Goal: Information Seeking & Learning: Learn about a topic

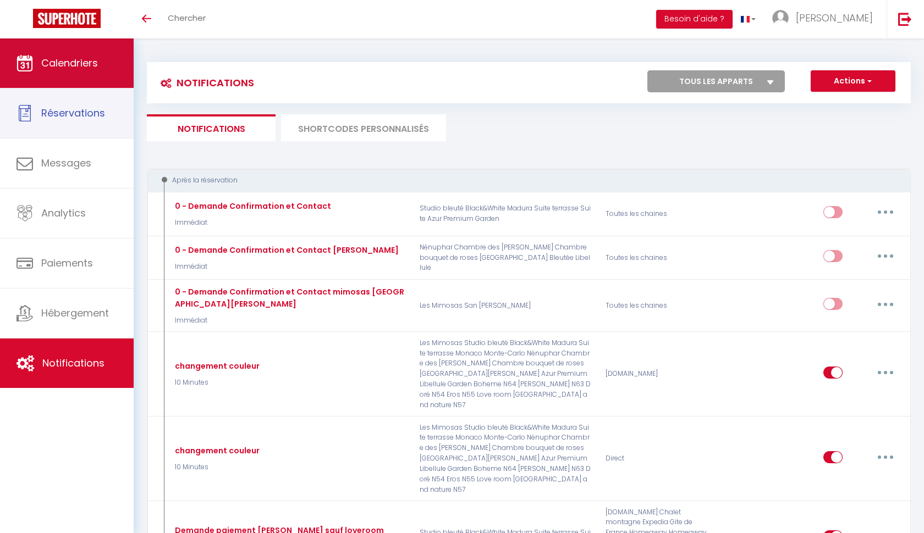
click at [89, 85] on link "Calendriers" at bounding box center [67, 62] width 134 height 49
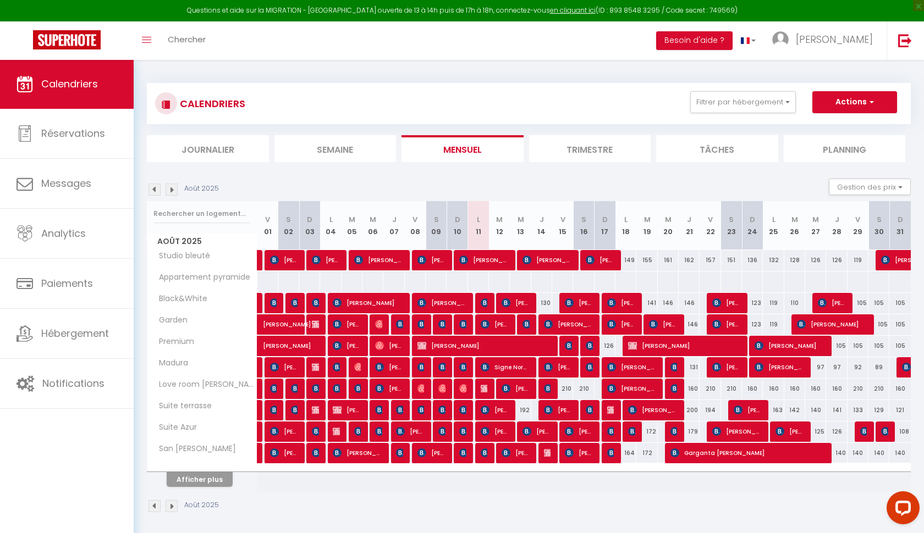
click at [169, 189] on img at bounding box center [171, 190] width 12 height 12
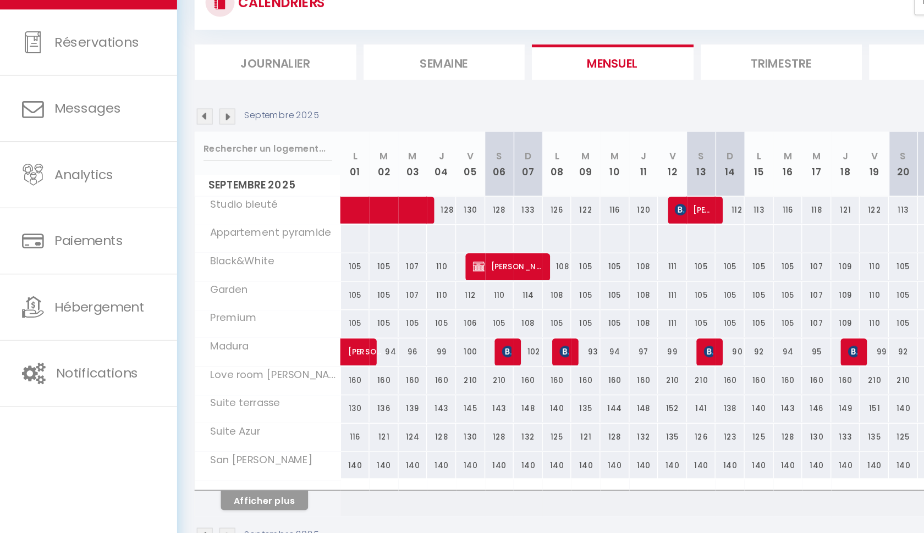
click at [155, 184] on img at bounding box center [154, 190] width 12 height 12
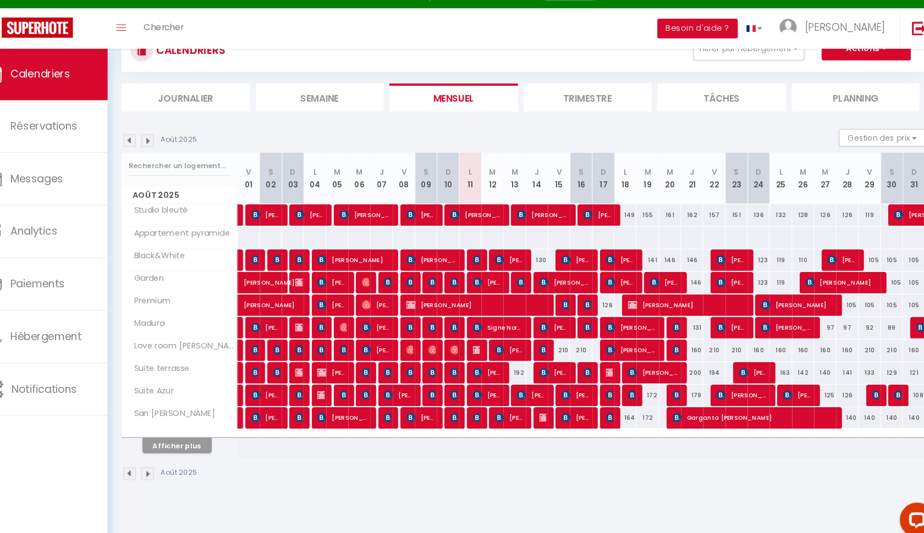
scroll to position [45, 0]
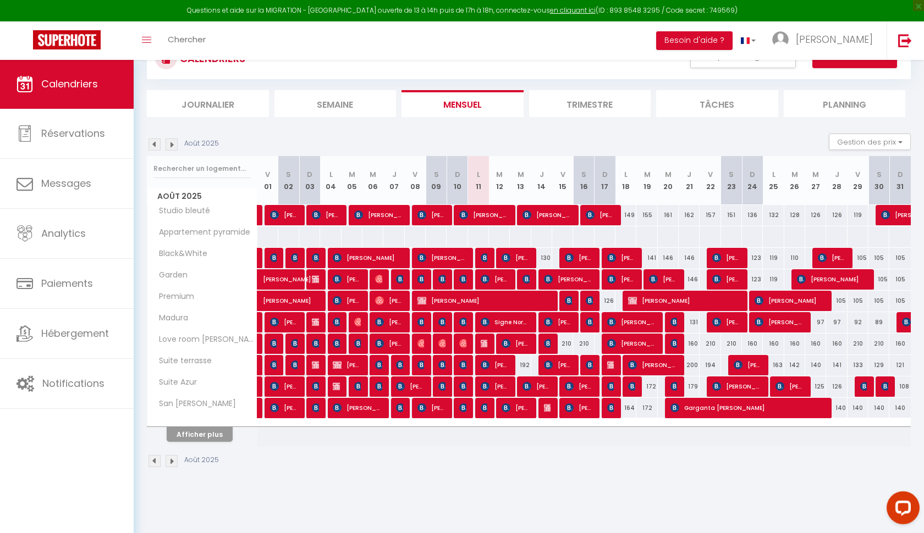
click at [420, 277] on img at bounding box center [421, 279] width 9 height 9
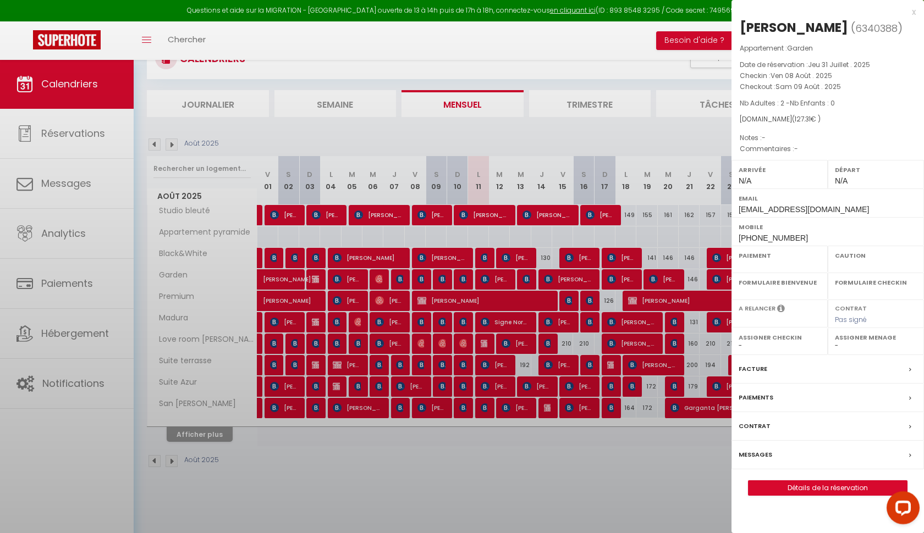
select select "OK"
select select "KO"
select select "0"
select select "1"
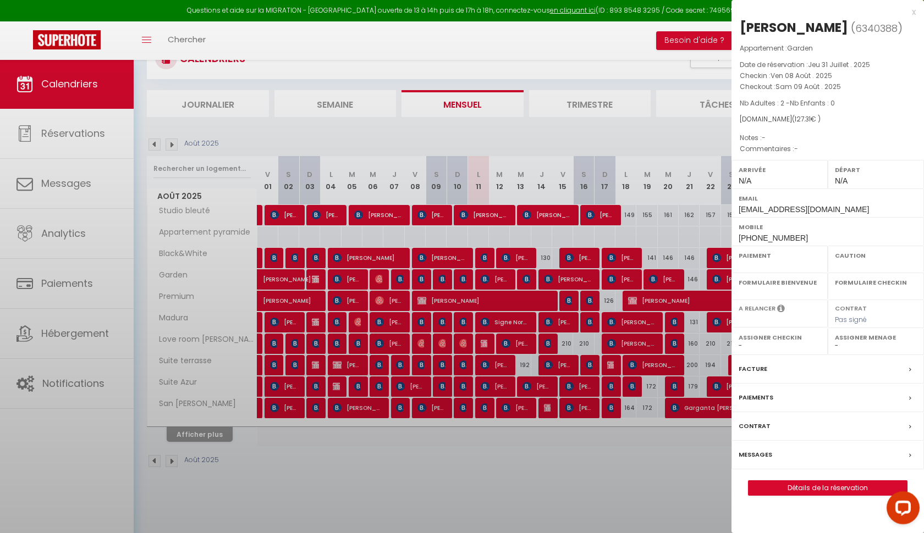
select select
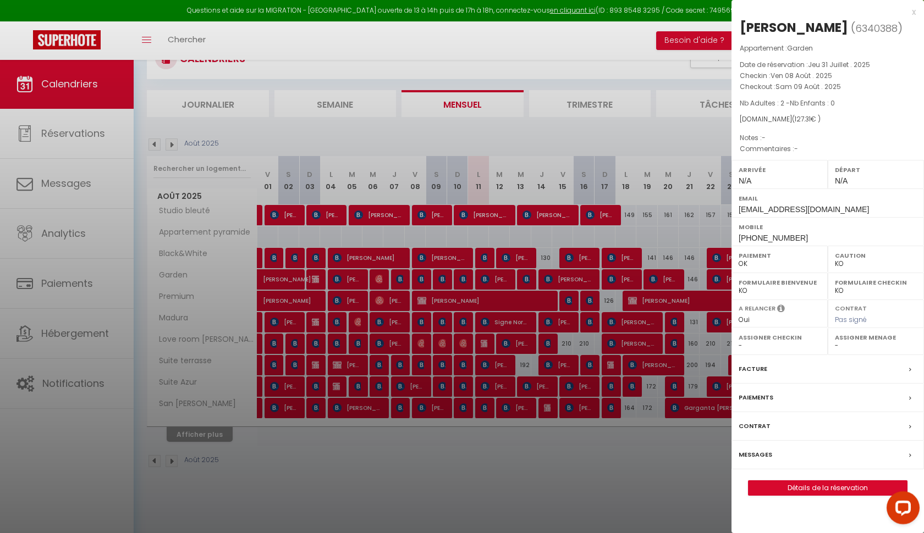
select select "50748"
click at [420, 277] on div at bounding box center [462, 266] width 924 height 533
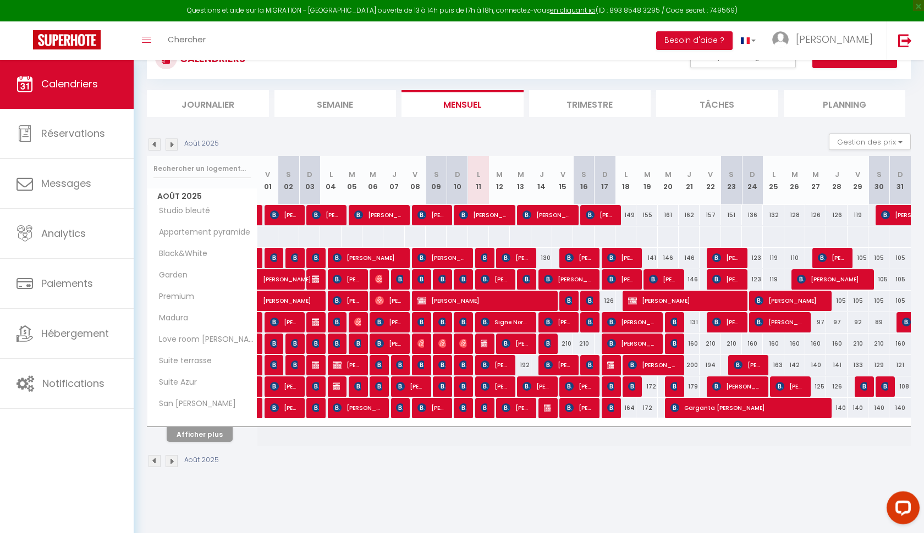
click at [213, 435] on button "Afficher plus" at bounding box center [200, 434] width 66 height 15
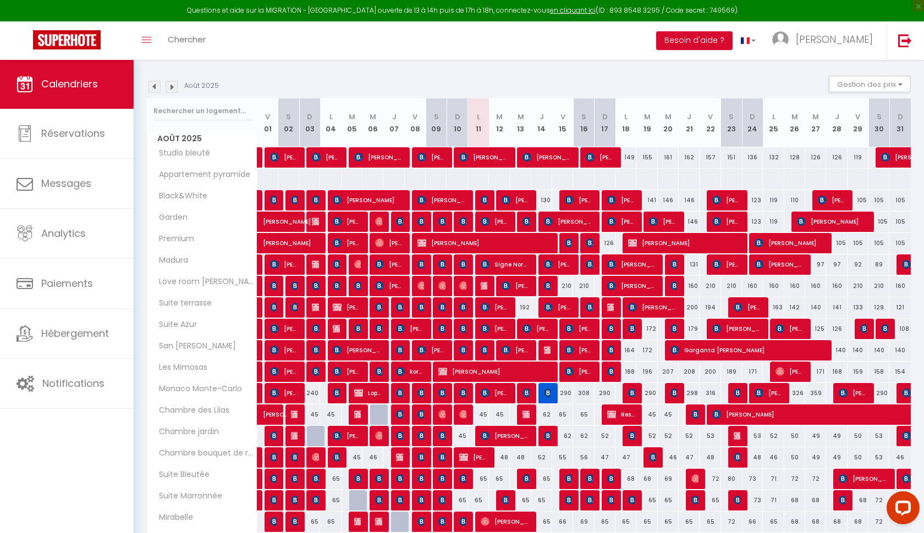
scroll to position [82, 0]
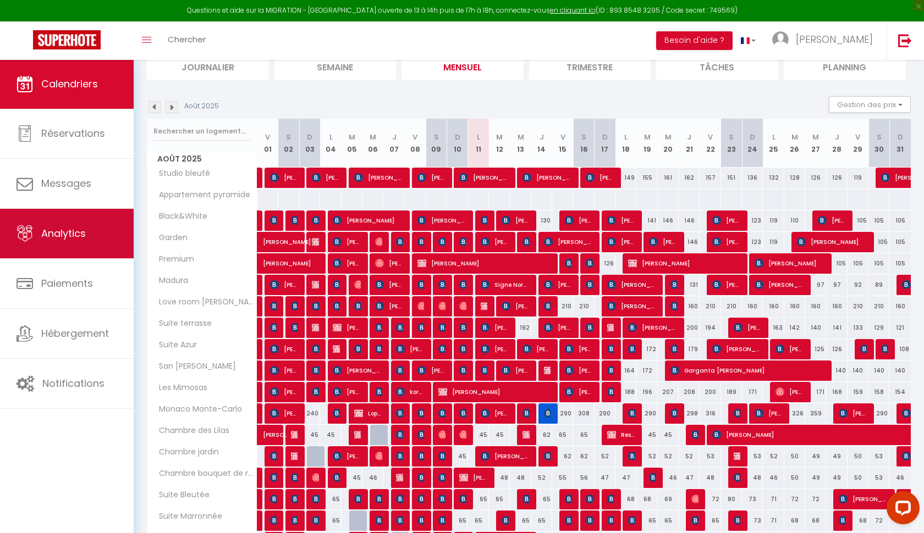
click at [94, 234] on link "Analytics" at bounding box center [67, 233] width 134 height 49
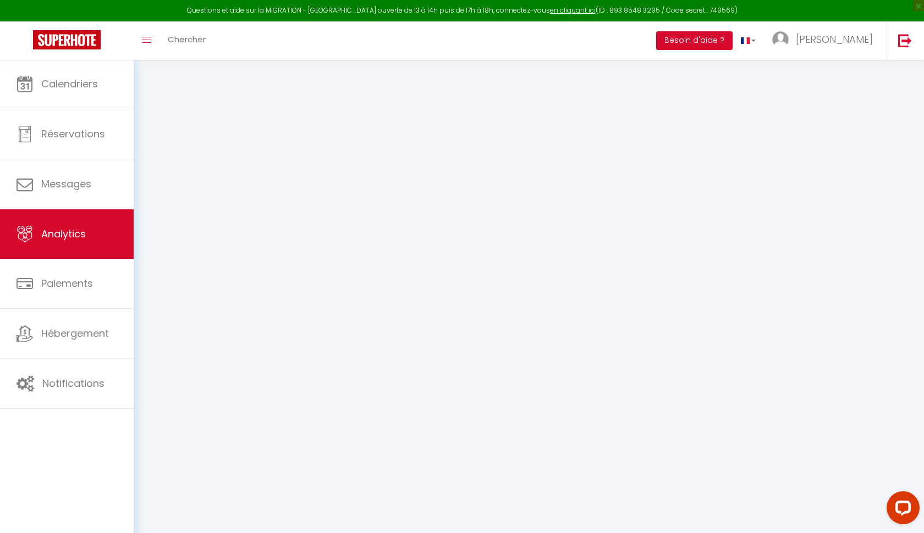
select select "2025"
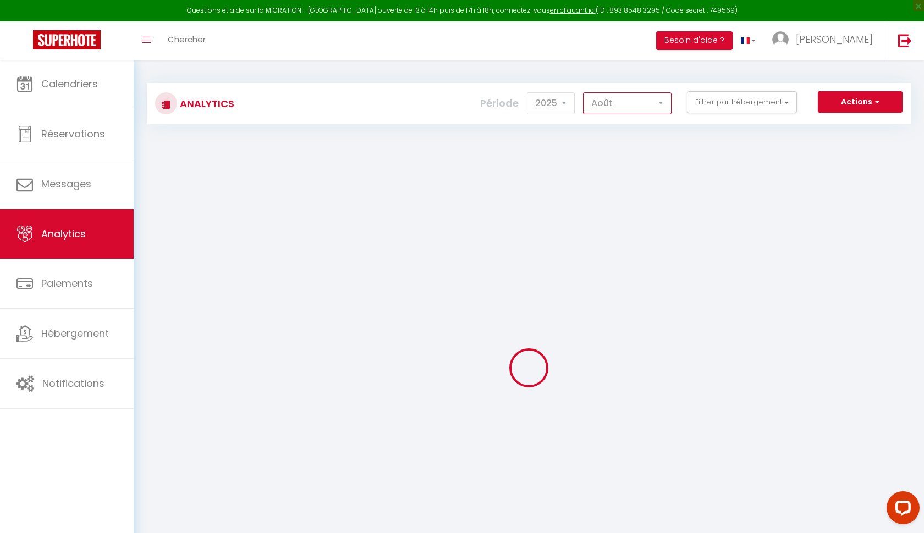
select select "7"
checkbox Julia "false"
checkbox bleuté "false"
checkbox input "false"
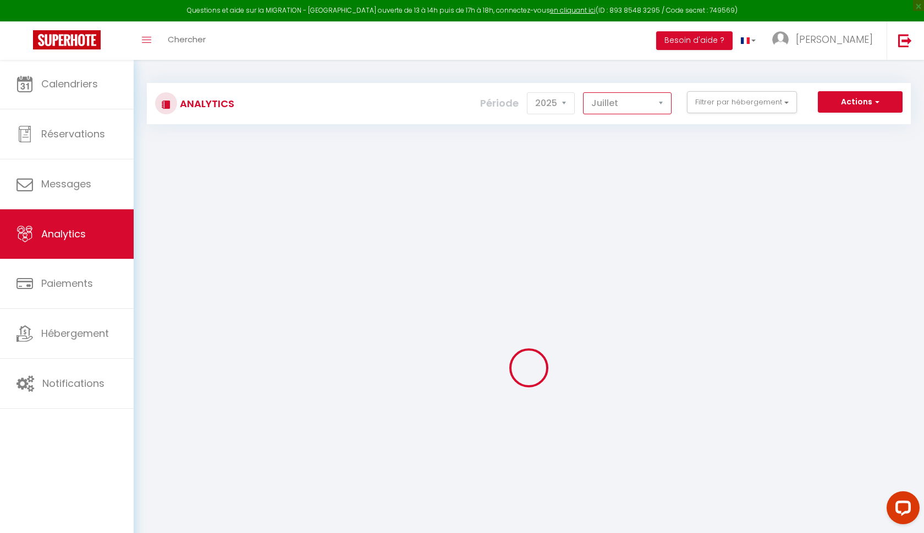
checkbox input "false"
checkbox Balneo "false"
checkbox terrasse "false"
checkbox Azur "false"
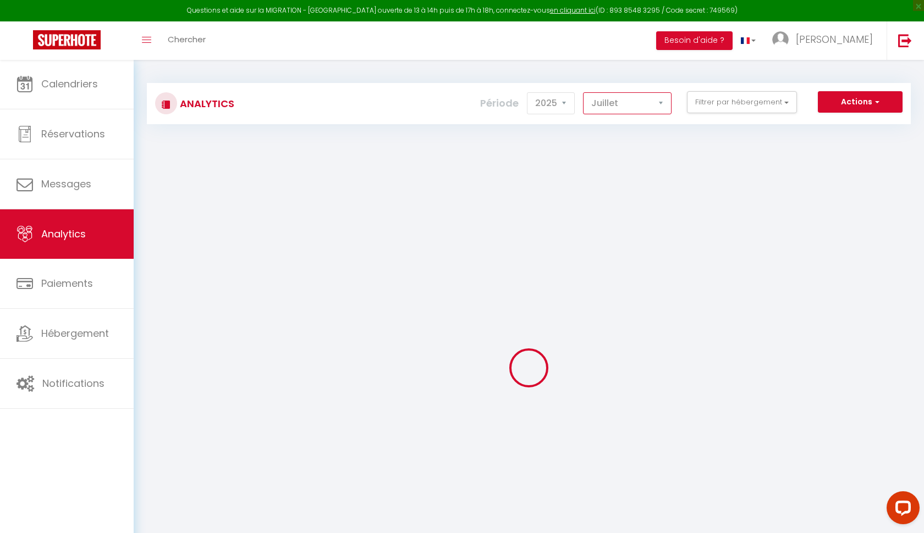
checkbox Mathilde "false"
checkbox Lilas "false"
checkbox jardin "false"
checkbox roses "false"
checkbox Bleutée "false"
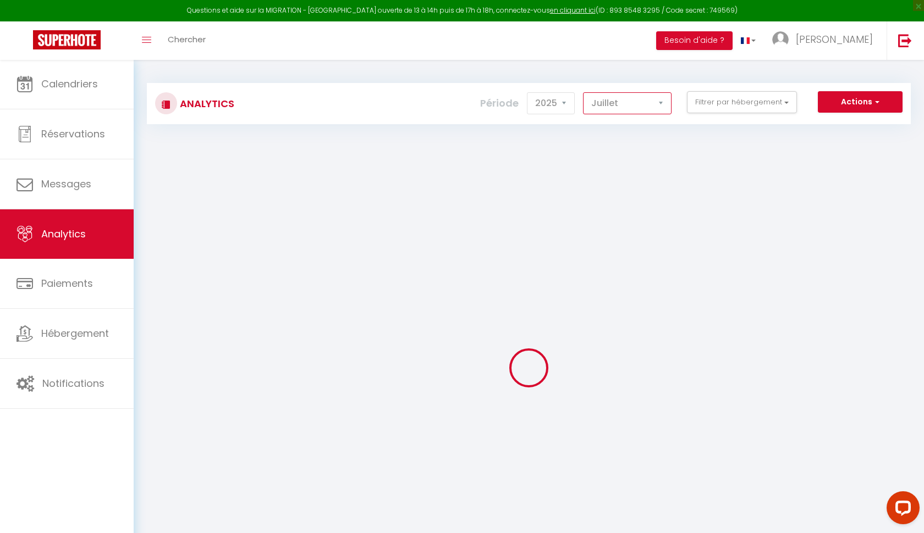
checkbox Marronnée "false"
checkbox input "false"
checkbox MARIA "false"
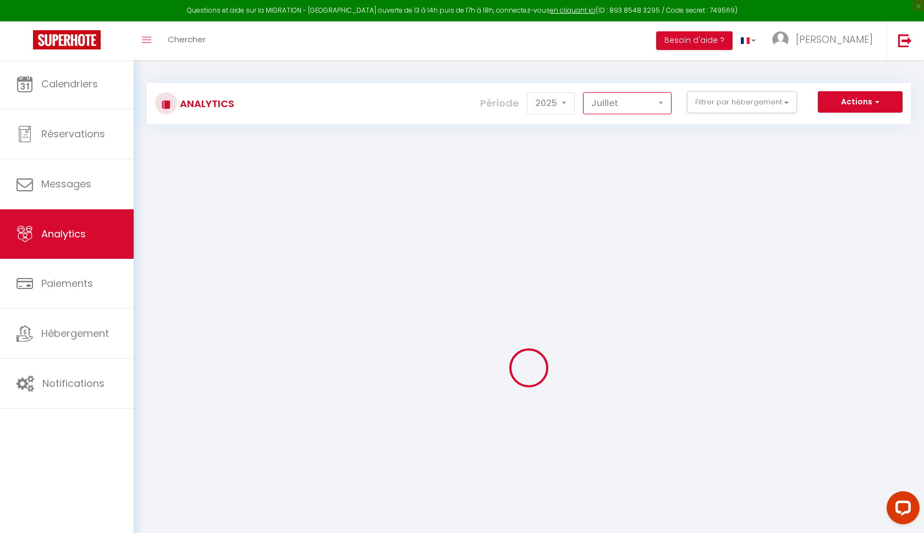
checkbox Maria "false"
checkbox input "false"
checkbox pyramide "false"
checkbox N54 "false"
checkbox N55 "false"
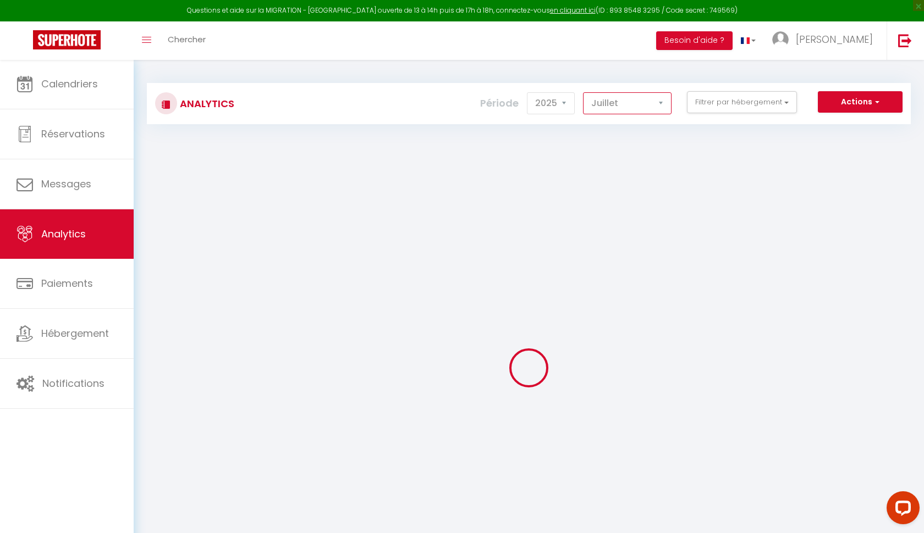
checkbox N63 "false"
checkbox N64 "false"
checkbox N57 "false"
checkbox input "false"
checkbox Mimosas "false"
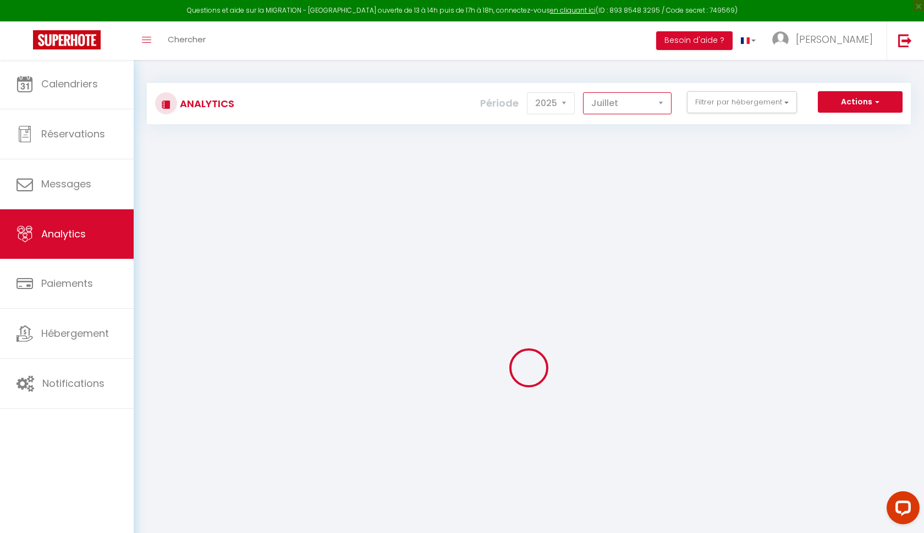
checkbox Monte-Carlo "false"
click at [734, 107] on button "Filtrer par hébergement" at bounding box center [742, 102] width 110 height 22
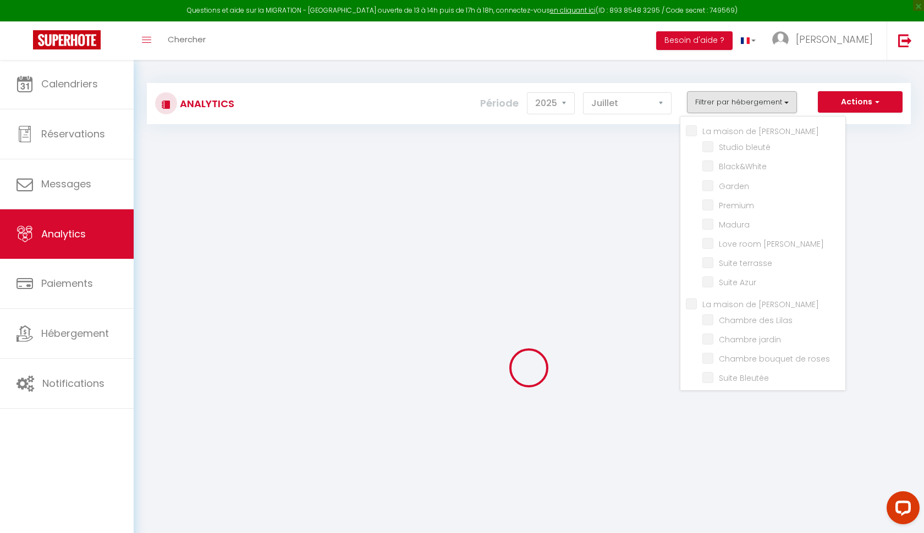
click at [720, 81] on div "Analytics Actions Génération SuperConciergerie Génération SuperAnalyzer Générat…" at bounding box center [529, 99] width 764 height 52
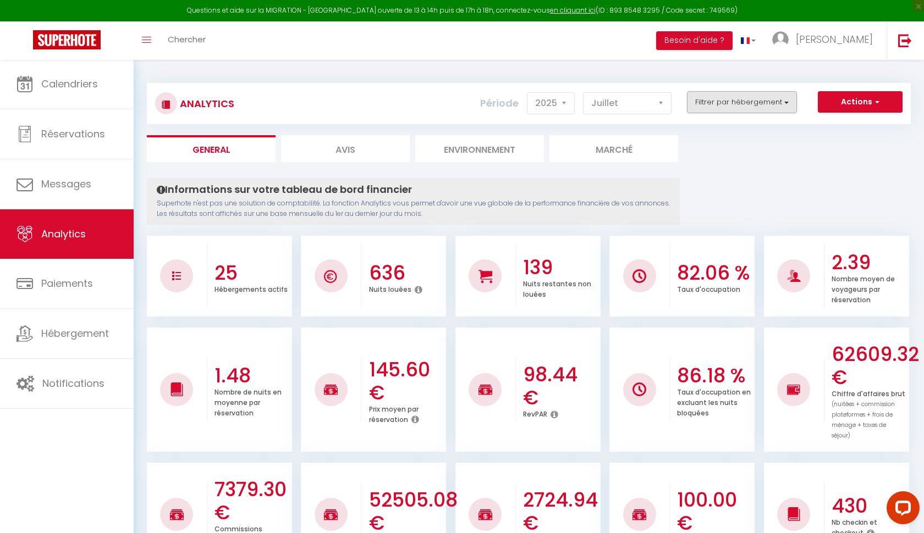
click at [738, 96] on button "Filtrer par hébergement" at bounding box center [742, 102] width 110 height 22
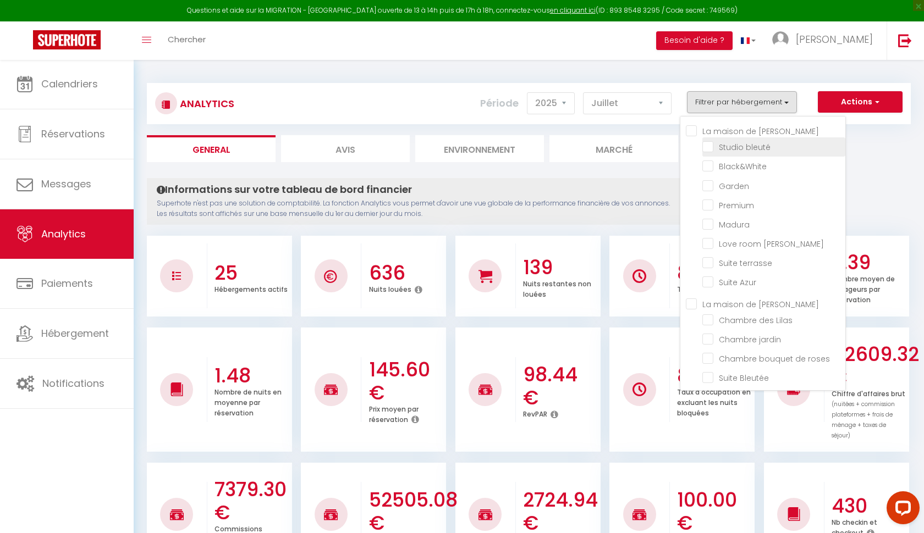
click at [710, 147] on bleuté "checkbox" at bounding box center [773, 146] width 143 height 11
checkbox bleuté "true"
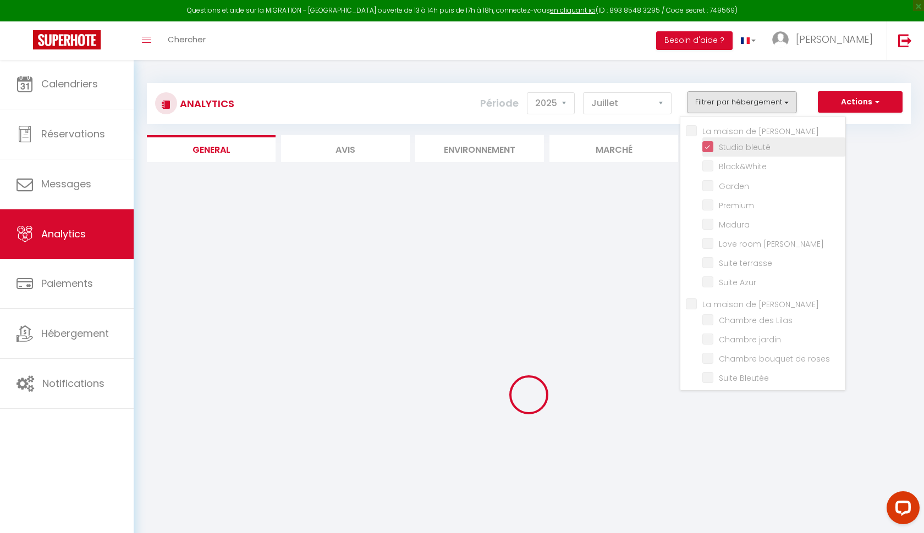
checkbox input "false"
checkbox Balneo "false"
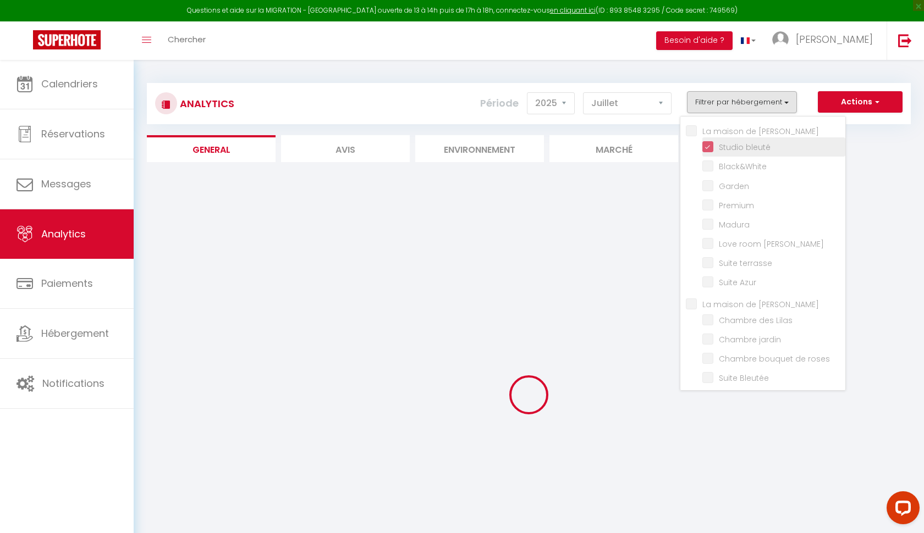
checkbox terrasse "false"
checkbox Azur "false"
checkbox Lilas "false"
checkbox jardin "false"
checkbox roses "false"
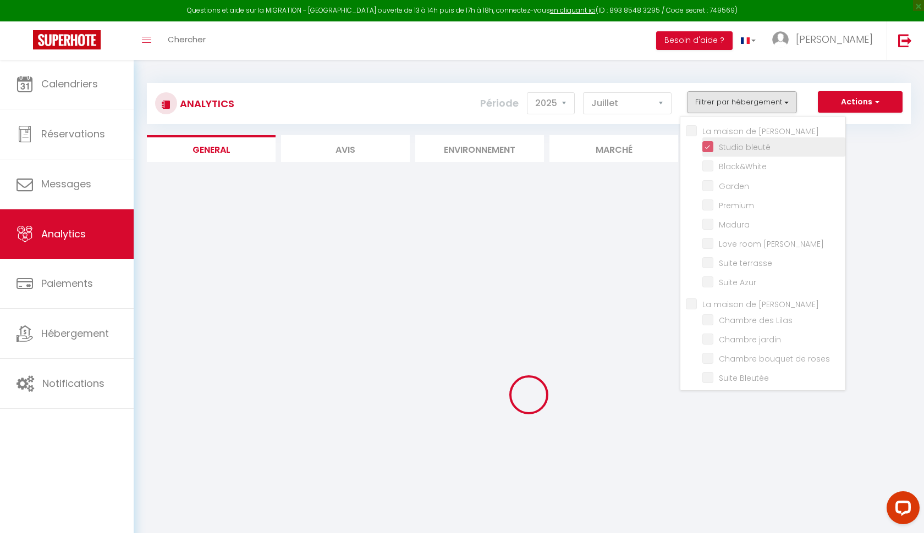
checkbox Bleutée "false"
checkbox Marronnée "false"
checkbox input "false"
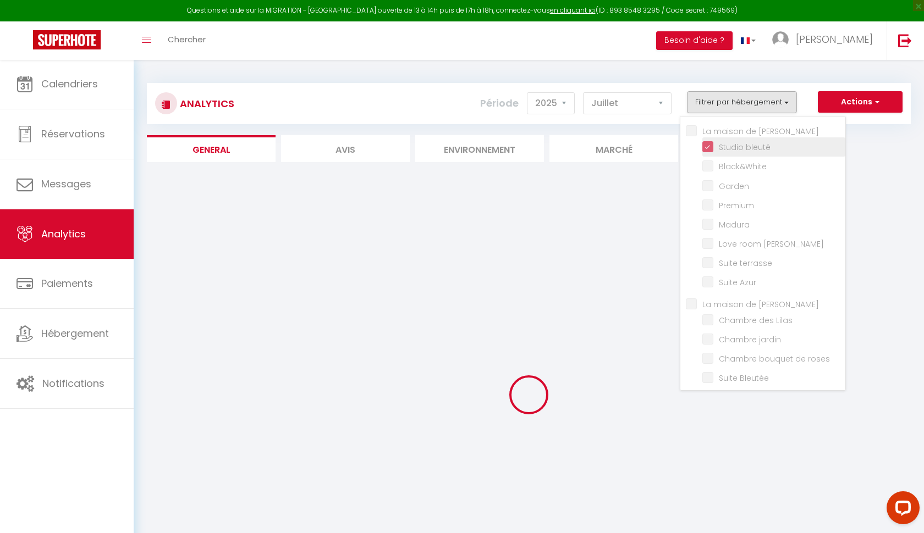
checkbox Maria "false"
checkbox pyramide "false"
checkbox N54 "false"
checkbox N55 "false"
checkbox N63 "false"
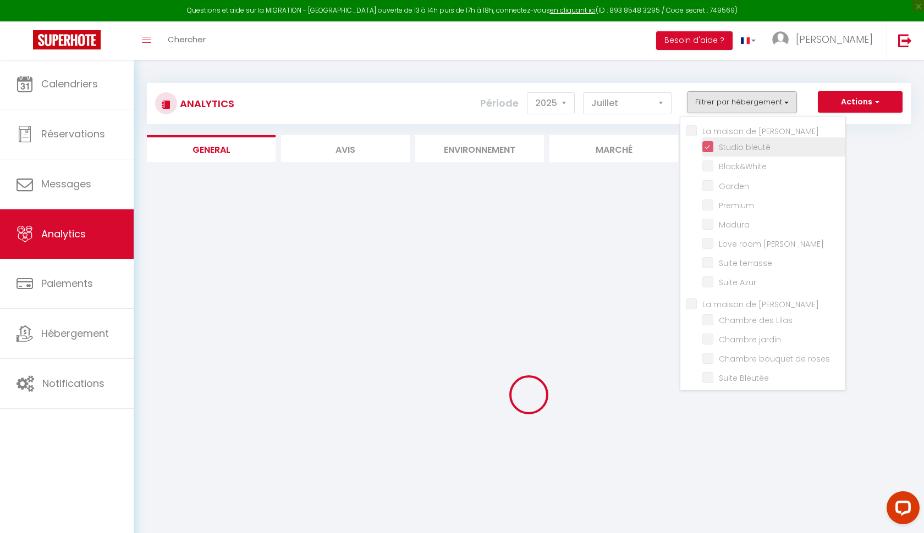
checkbox N64 "false"
checkbox N57 "false"
checkbox Mimosas "false"
checkbox Monte-Carlo "false"
checkbox input "false"
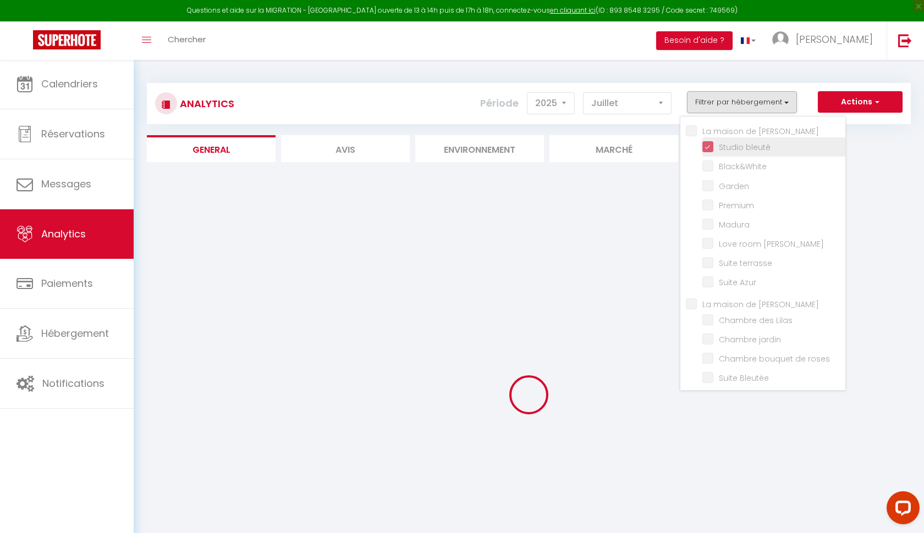
checkbox input "false"
checkbox Balneo "false"
checkbox terrasse "false"
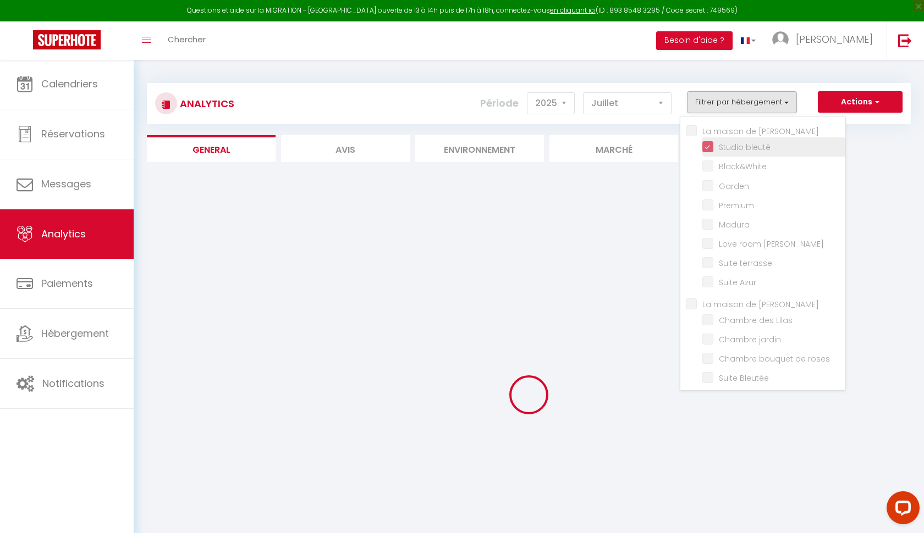
checkbox Azur "false"
checkbox Lilas "false"
checkbox jardin "false"
checkbox roses "false"
checkbox Bleutée "false"
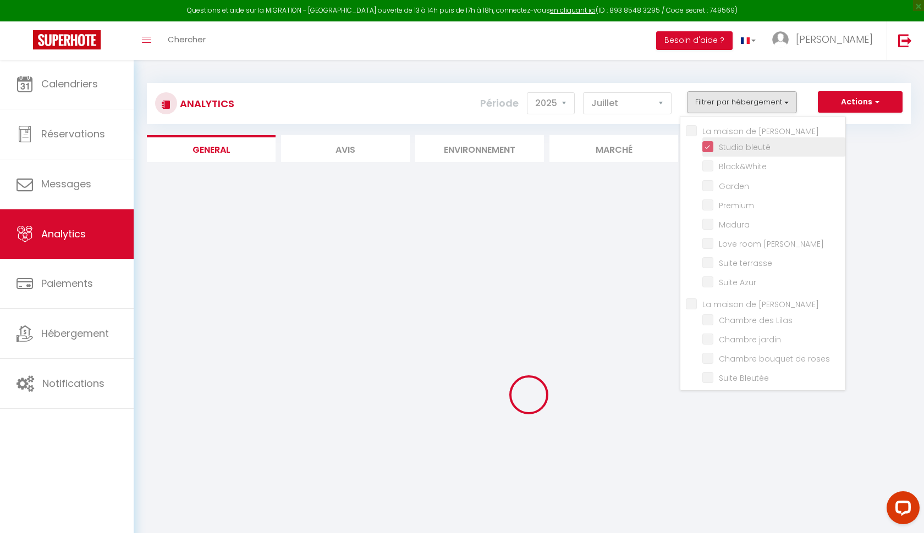
checkbox Marronnée "false"
checkbox input "false"
checkbox Maria "false"
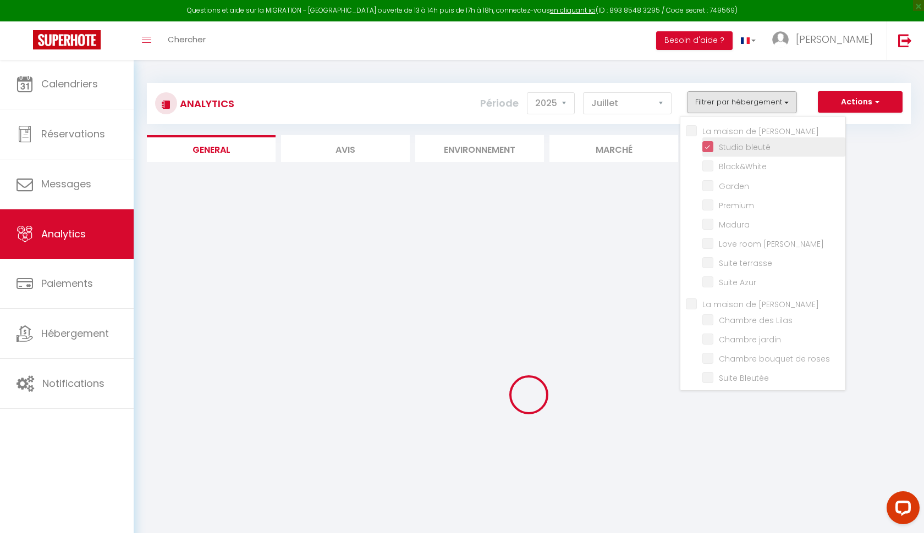
checkbox pyramide "false"
checkbox N54 "false"
checkbox N55 "false"
checkbox N63 "false"
checkbox N64 "false"
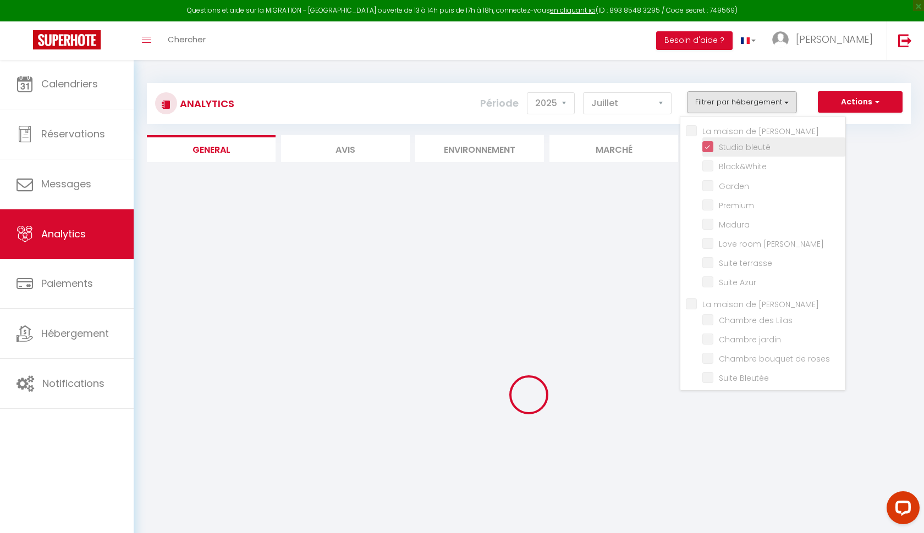
checkbox N57 "false"
checkbox Mimosas "false"
checkbox Monte-Carlo "false"
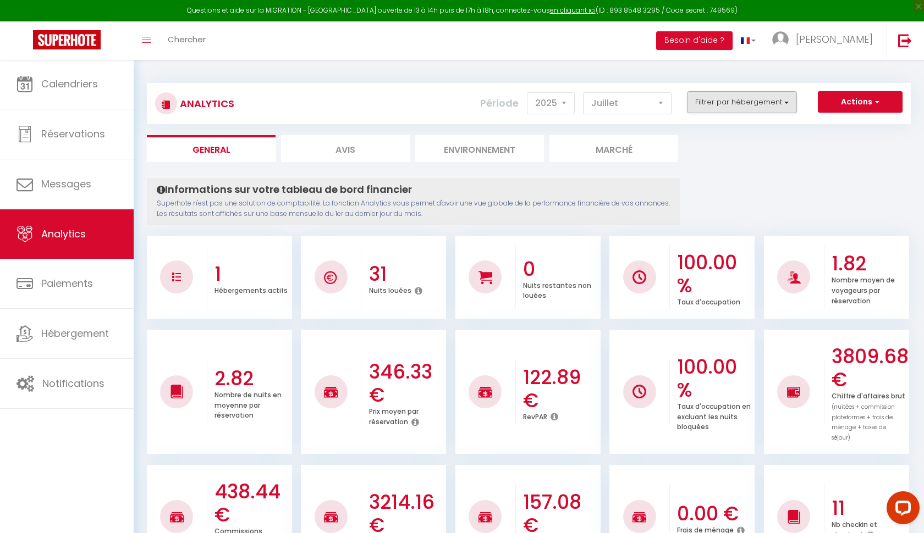
click at [739, 107] on button "Filtrer par hébergement" at bounding box center [742, 102] width 110 height 22
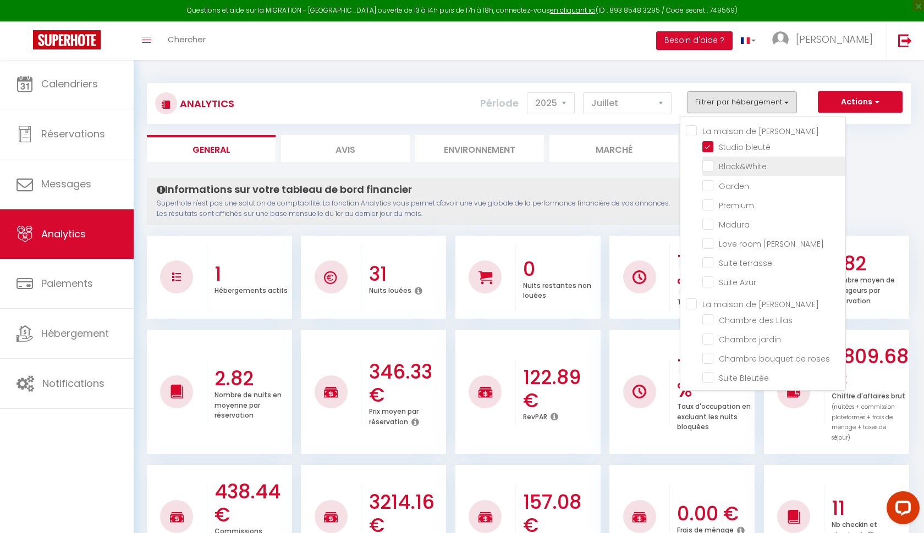
click at [709, 169] on input "checkbox" at bounding box center [773, 165] width 143 height 11
checkbox input "true"
checkbox input "false"
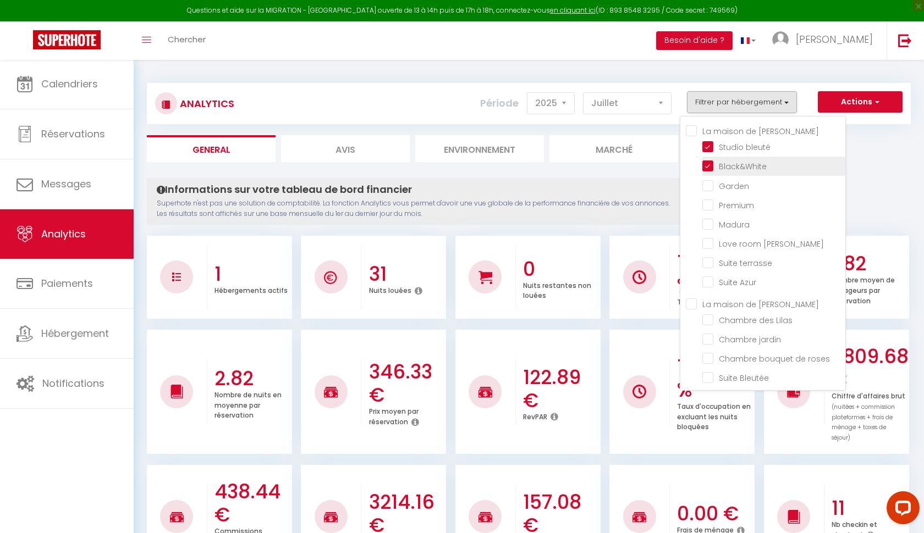
checkbox Balneo "false"
checkbox terrasse "false"
checkbox Azur "false"
checkbox Lilas "false"
checkbox jardin "false"
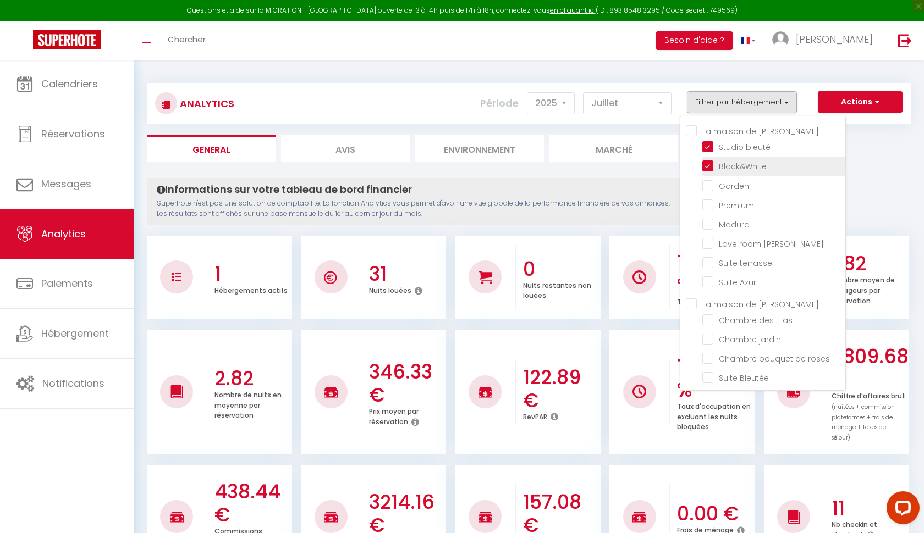
checkbox roses "false"
checkbox Bleutée "false"
checkbox Marronnée "false"
checkbox input "false"
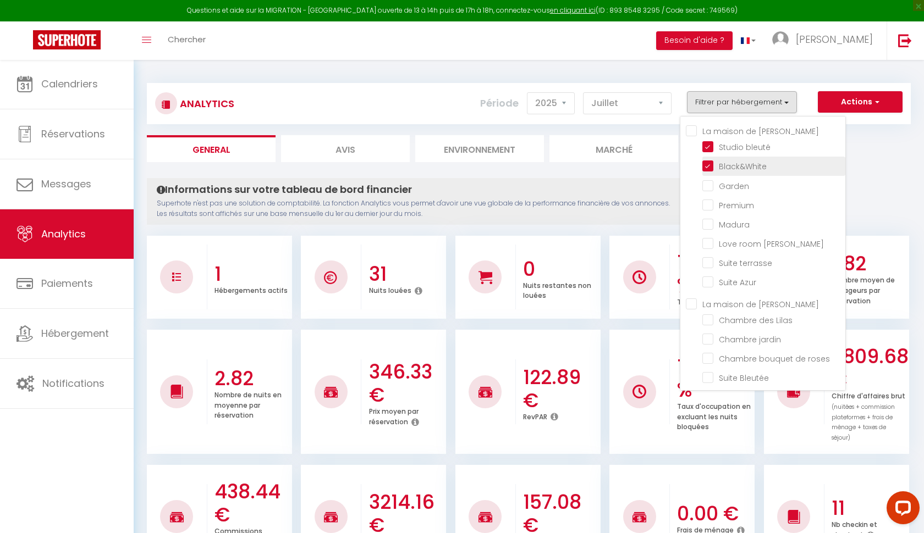
checkbox input "false"
checkbox Maria "false"
checkbox pyramide "false"
checkbox N54 "false"
checkbox N55 "false"
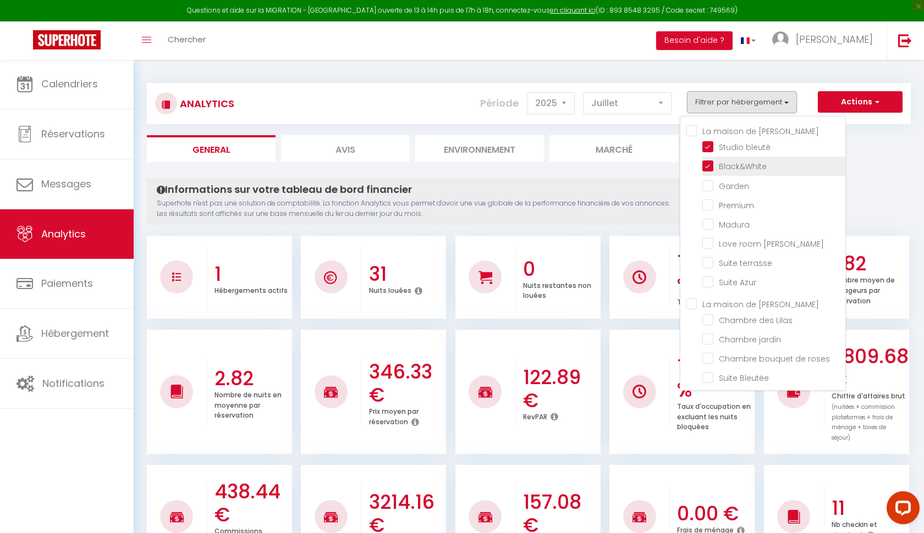
checkbox N63 "false"
checkbox N64 "false"
checkbox N57 "false"
checkbox Mimosas "false"
checkbox Monte-Carlo "false"
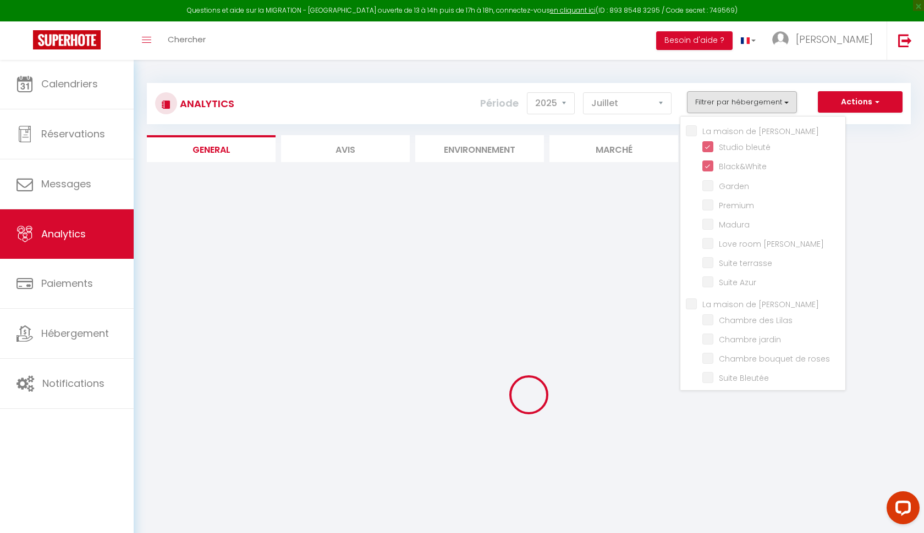
click at [862, 153] on ul "General Avis Environnement Marché" at bounding box center [529, 148] width 764 height 27
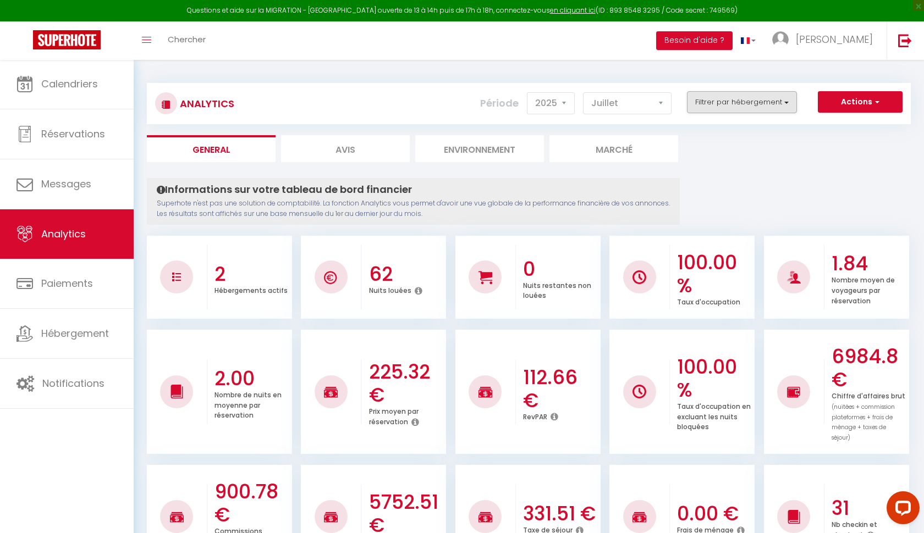
click at [767, 104] on button "Filtrer par hébergement" at bounding box center [742, 102] width 110 height 22
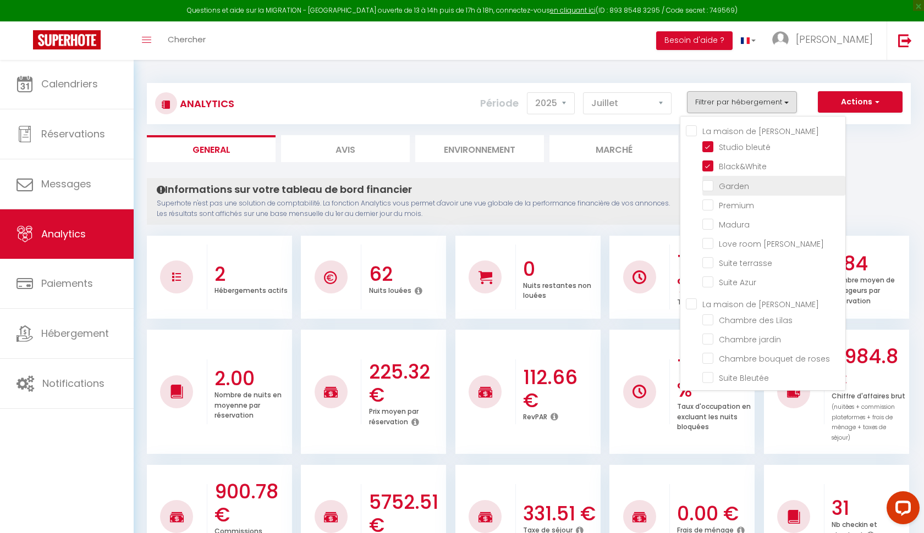
click at [711, 187] on input "checkbox" at bounding box center [773, 184] width 143 height 11
checkbox input "true"
checkbox input "false"
checkbox Balneo "false"
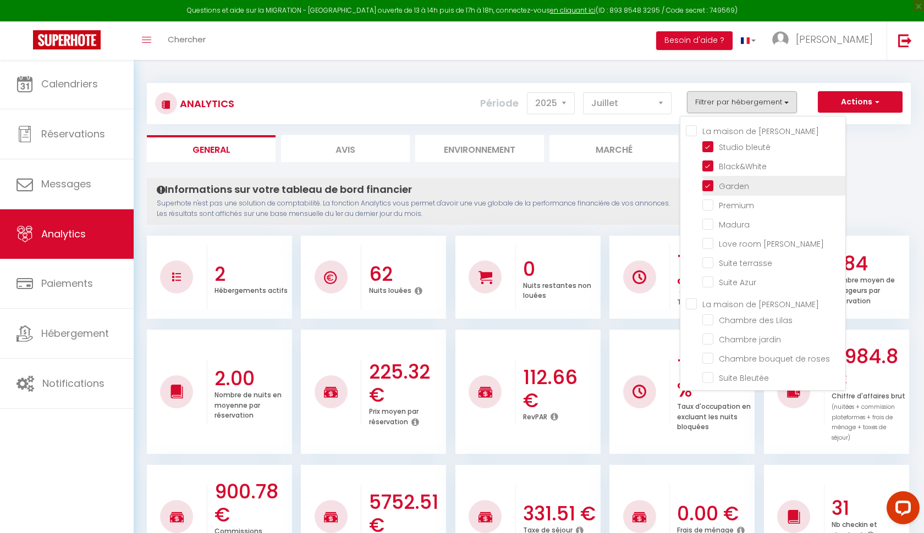
checkbox terrasse "false"
checkbox Azur "false"
checkbox Lilas "false"
checkbox jardin "false"
checkbox roses "false"
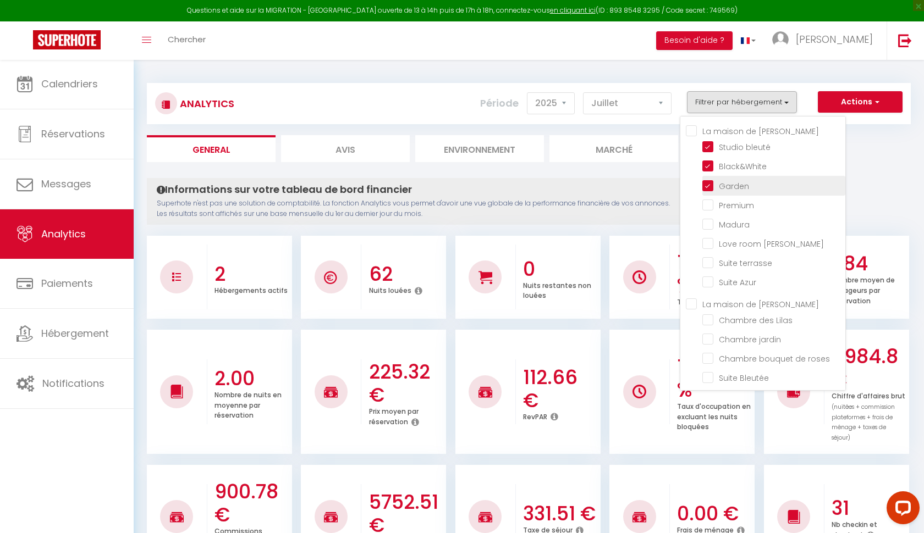
checkbox Bleutée "false"
checkbox Marronnée "false"
checkbox input "false"
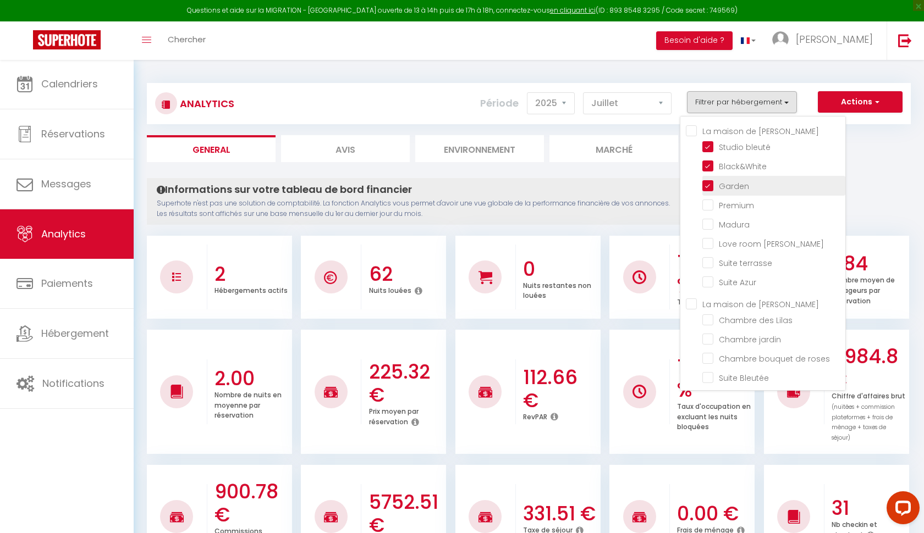
checkbox Maria "false"
checkbox pyramide "false"
checkbox N54 "false"
checkbox N55 "false"
checkbox N63 "false"
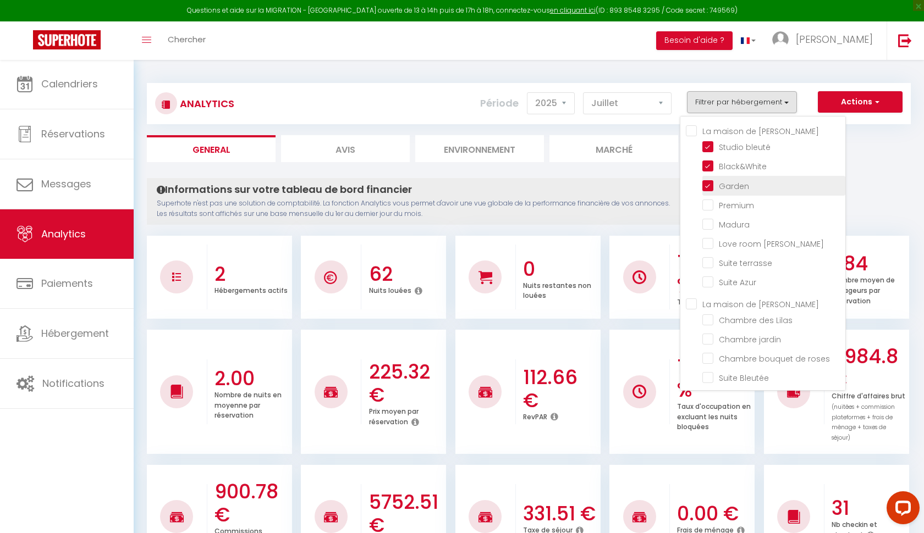
checkbox N64 "false"
checkbox N57 "false"
checkbox Mimosas "false"
checkbox Monte-Carlo "false"
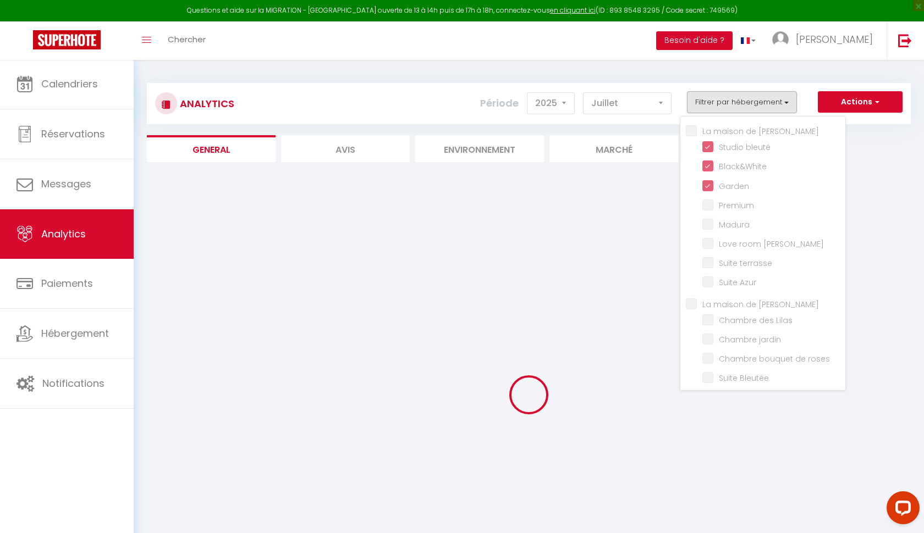
click at [863, 153] on ul "General Avis Environnement Marché" at bounding box center [529, 148] width 764 height 27
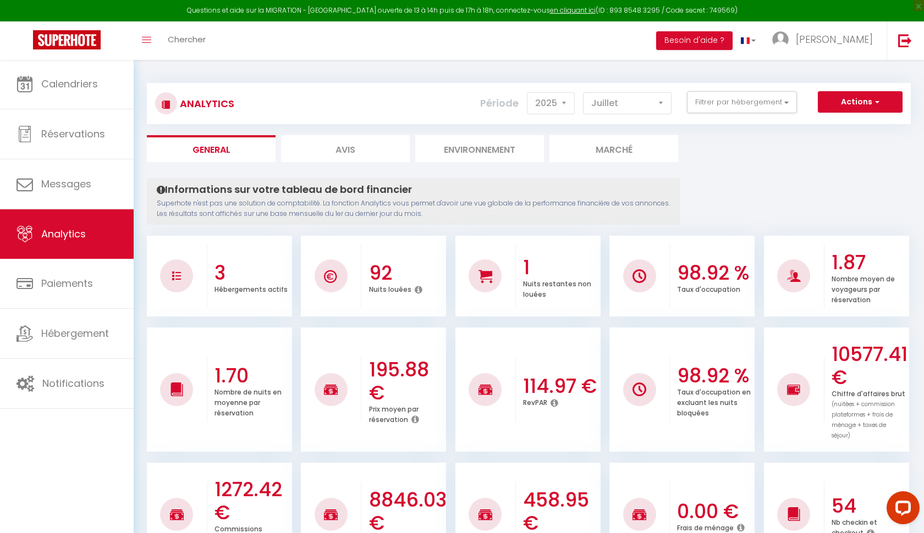
checkbox input "false"
checkbox Balneo "false"
checkbox terrasse "false"
checkbox Azur "false"
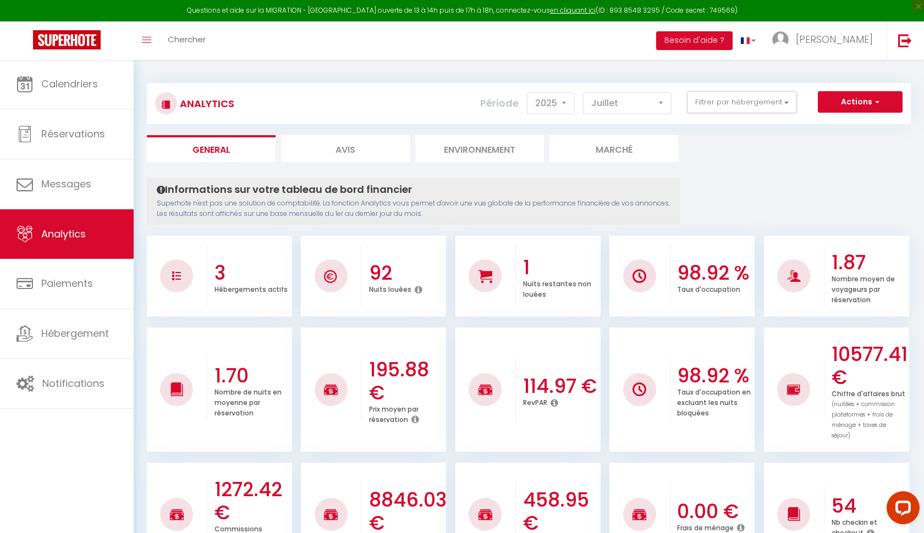
checkbox Lilas "false"
checkbox jardin "false"
checkbox roses "false"
checkbox Bleutée "false"
checkbox Marronnée "false"
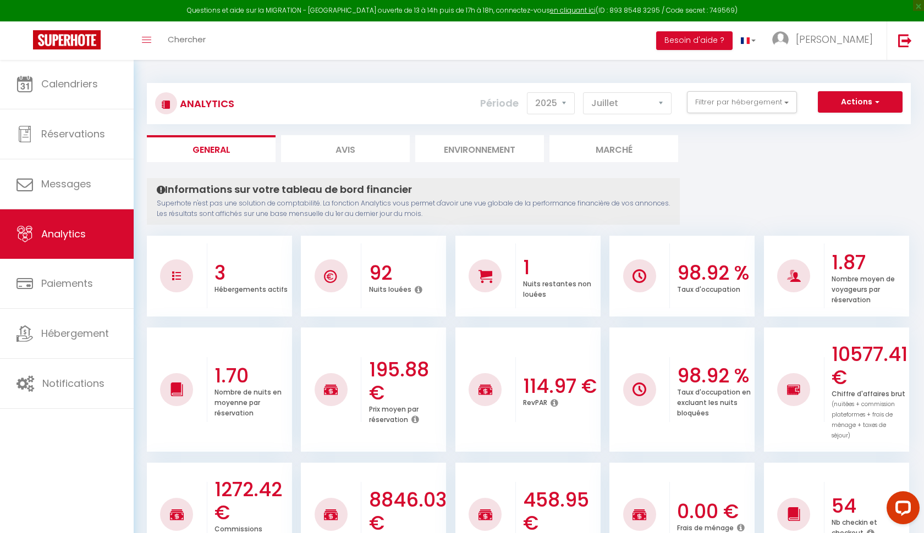
checkbox input "false"
checkbox Maria "false"
checkbox pyramide "false"
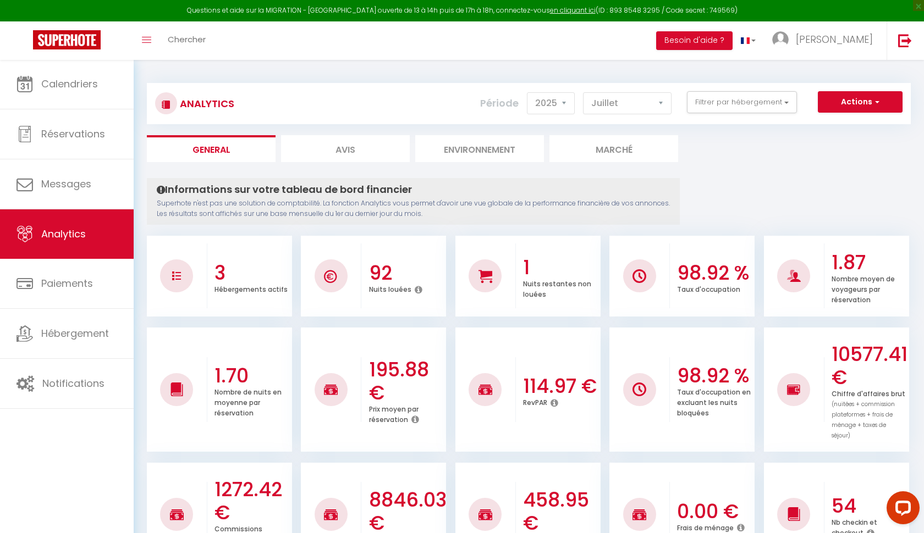
checkbox N54 "false"
checkbox N55 "false"
checkbox N63 "false"
checkbox N64 "false"
checkbox N57 "false"
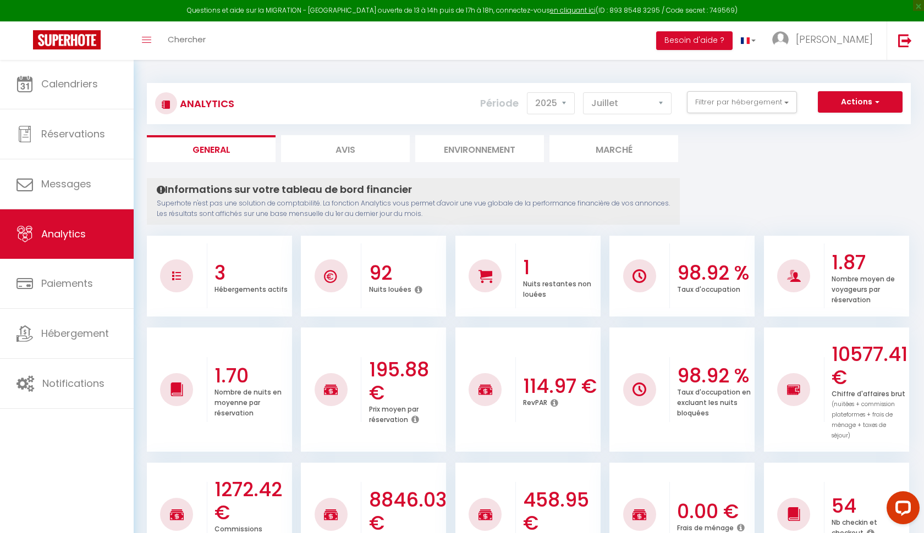
checkbox Mimosas "false"
checkbox Monte-Carlo "false"
click at [766, 85] on div "Analytics Actions Génération SuperConciergerie Génération SuperAnalyzer Générat…" at bounding box center [529, 103] width 764 height 41
click at [765, 92] on button "Filtrer par hébergement" at bounding box center [742, 102] width 110 height 22
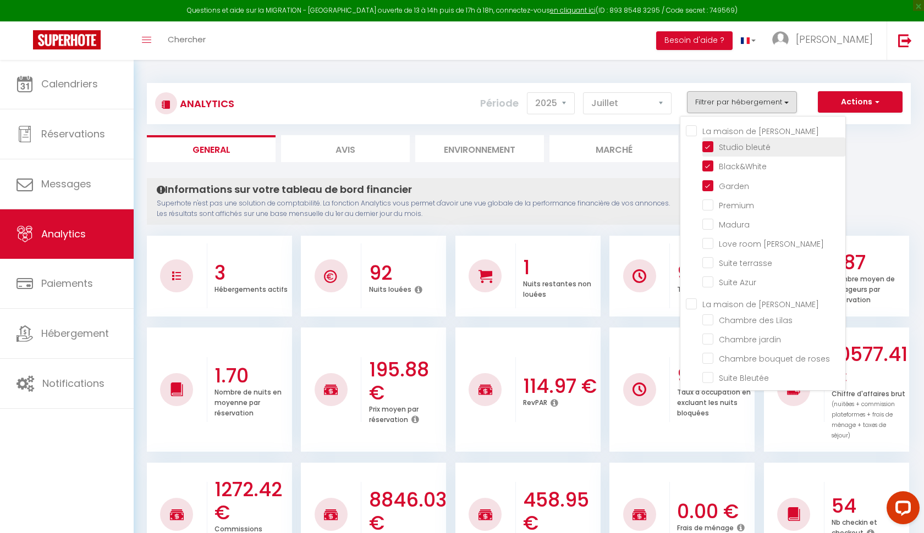
click at [710, 146] on bleuté "checkbox" at bounding box center [773, 146] width 143 height 11
checkbox bleuté "false"
checkbox input "false"
checkbox Balneo "false"
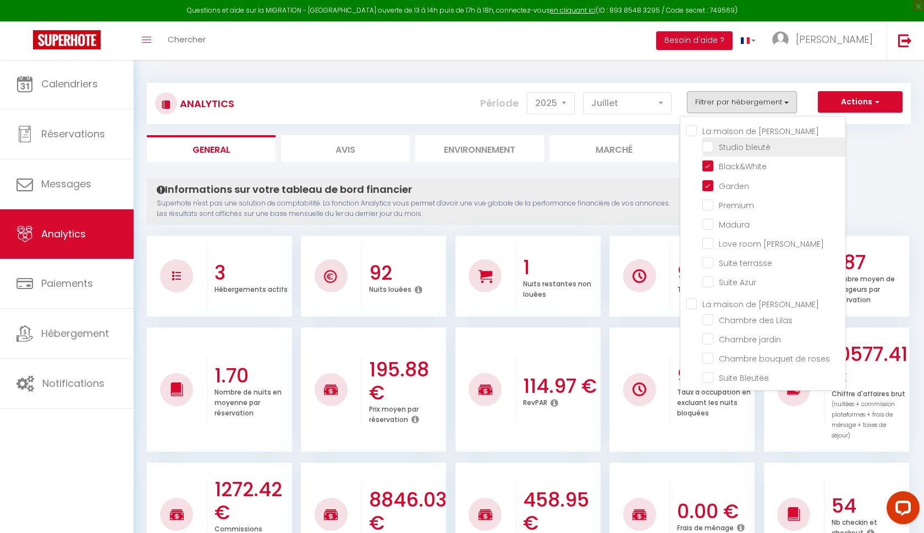
checkbox terrasse "false"
checkbox Azur "false"
checkbox Lilas "false"
checkbox jardin "false"
checkbox roses "false"
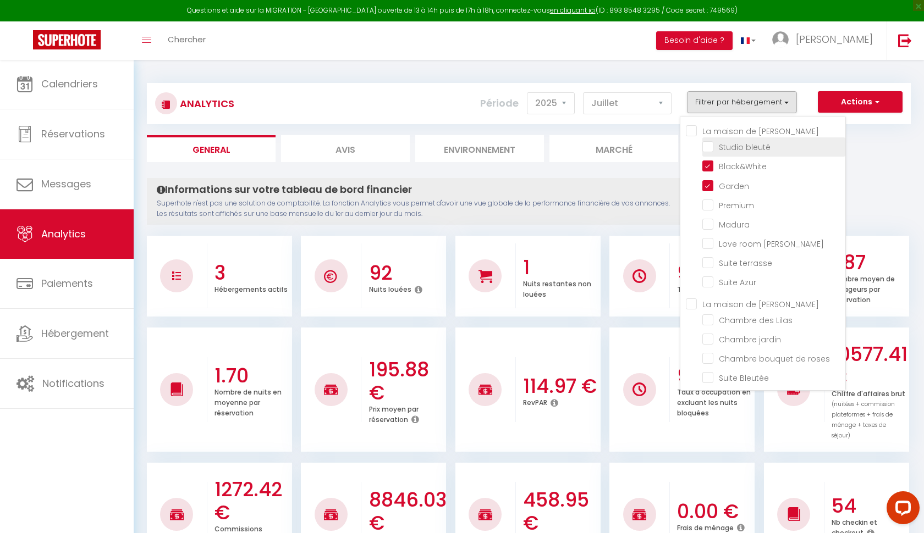
checkbox Bleutée "false"
checkbox Marronnée "false"
checkbox input "false"
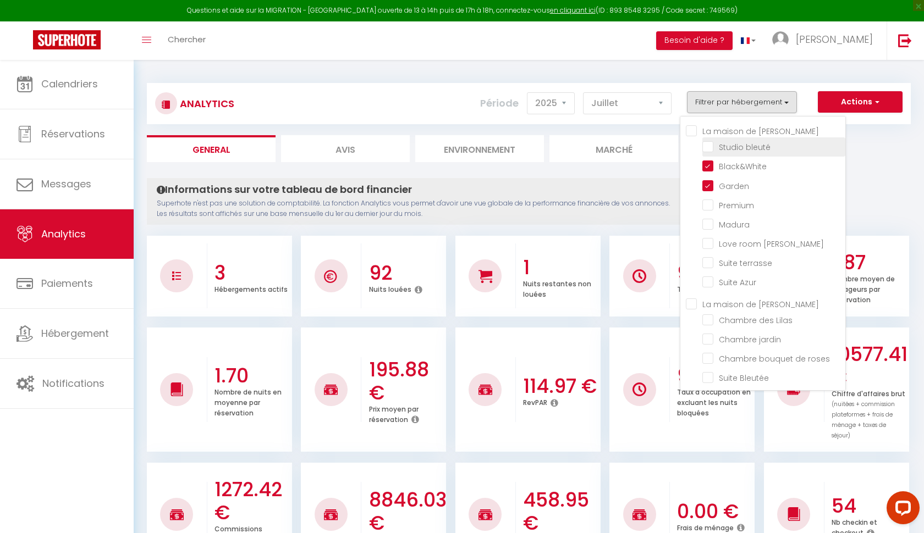
checkbox Maria "false"
checkbox pyramide "false"
checkbox N54 "false"
checkbox N55 "false"
checkbox N63 "false"
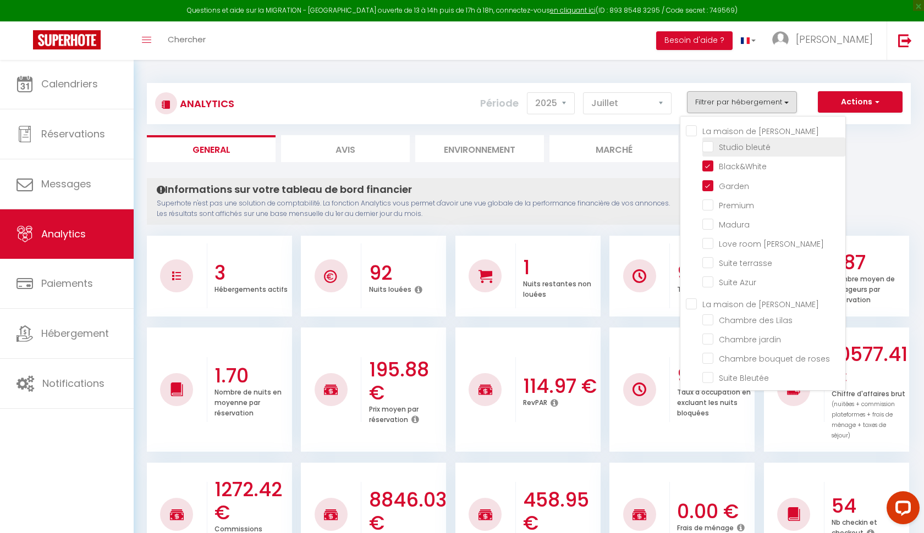
checkbox N64 "false"
checkbox N57 "false"
checkbox Mimosas "false"
checkbox Monte-Carlo "false"
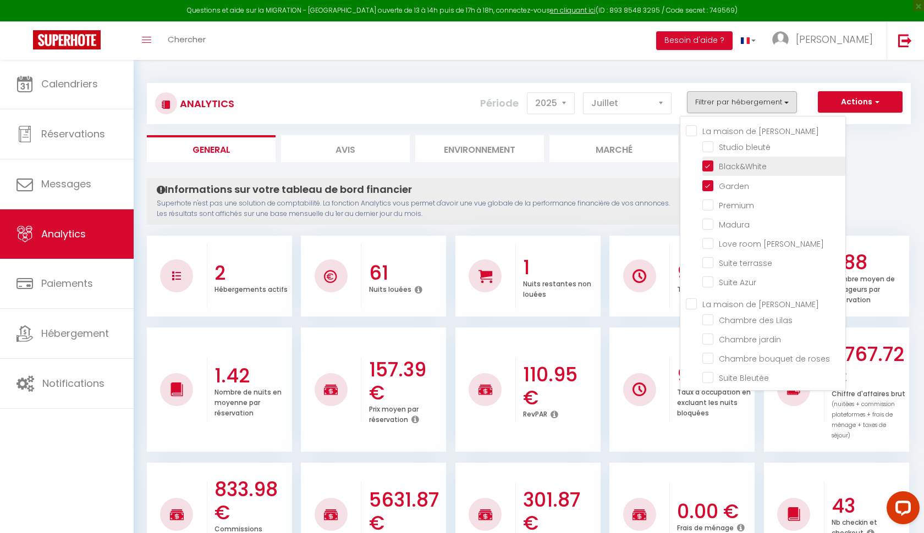
checkbox input "false"
checkbox Balneo "false"
checkbox terrasse "false"
checkbox Azur "false"
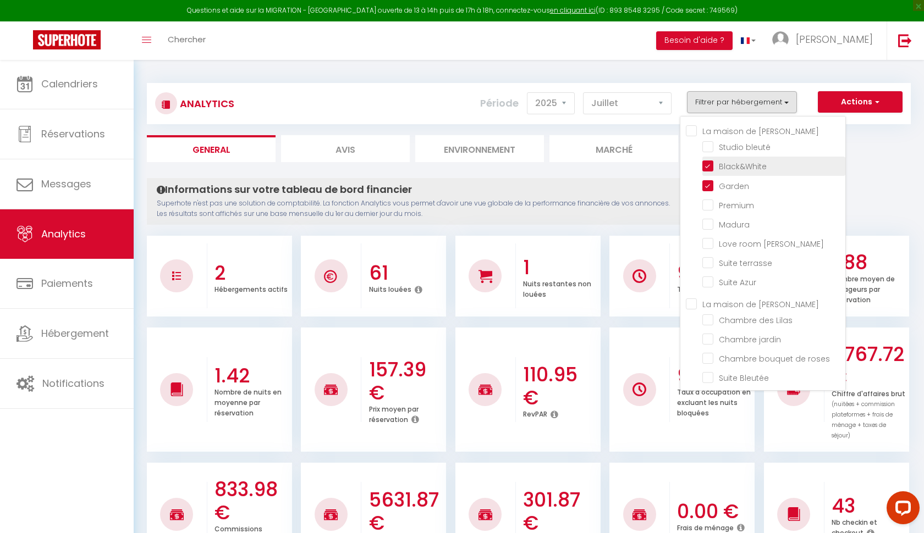
checkbox Lilas "false"
checkbox jardin "false"
checkbox roses "false"
checkbox Bleutée "false"
checkbox Marronnée "false"
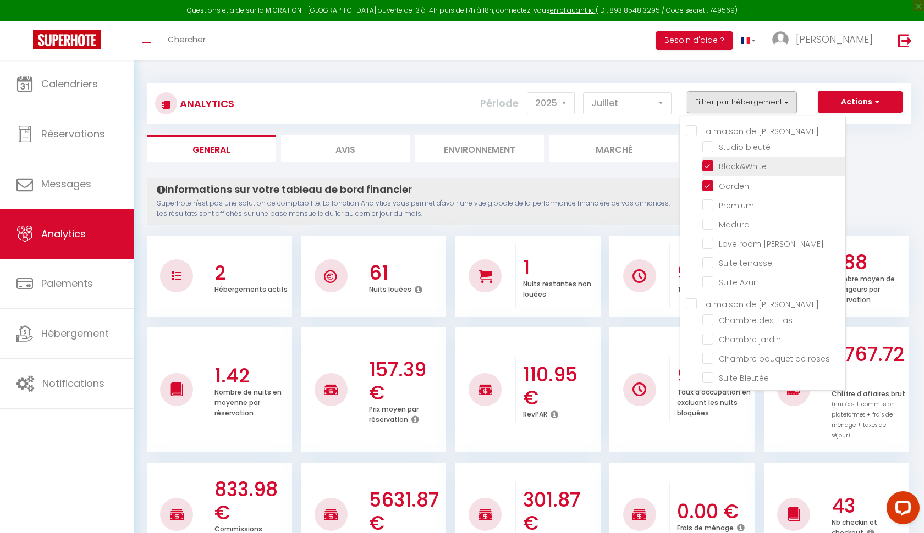
checkbox input "false"
checkbox Maria "false"
checkbox pyramide "false"
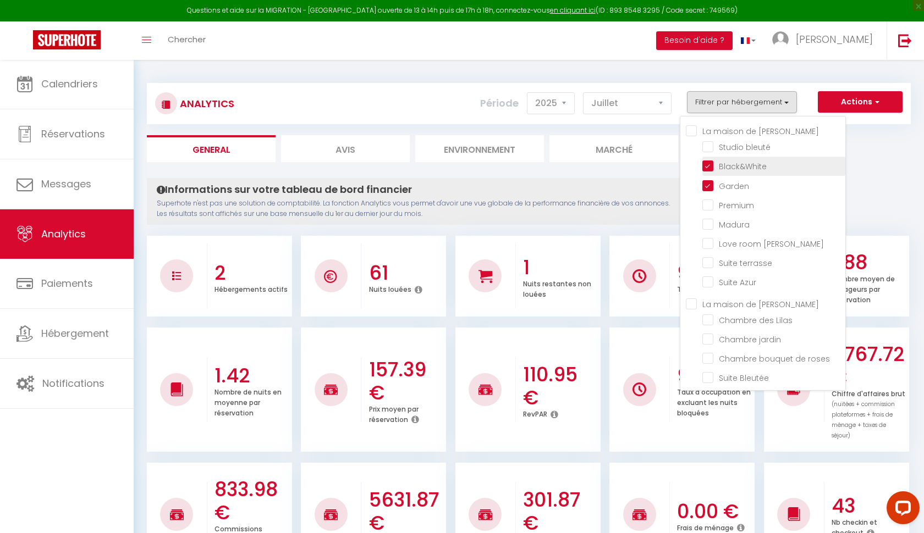
checkbox N54 "false"
checkbox N55 "false"
checkbox N63 "false"
checkbox N64 "false"
checkbox N57 "false"
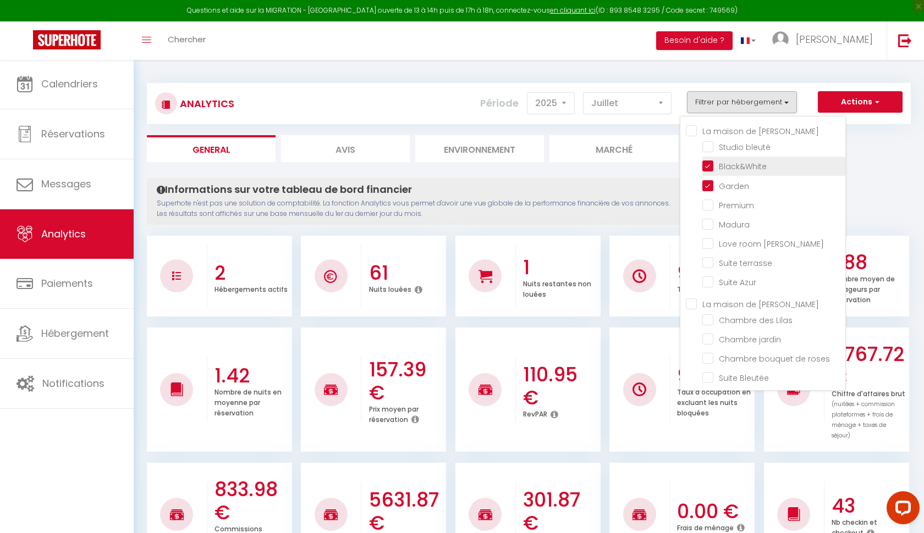
click at [710, 164] on input "checkbox" at bounding box center [773, 165] width 143 height 11
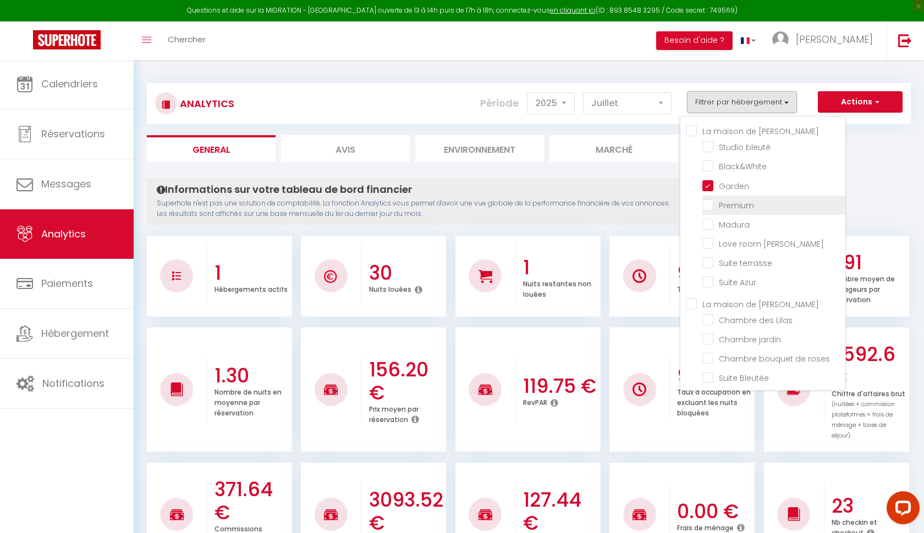
click at [709, 206] on input "checkbox" at bounding box center [773, 204] width 143 height 11
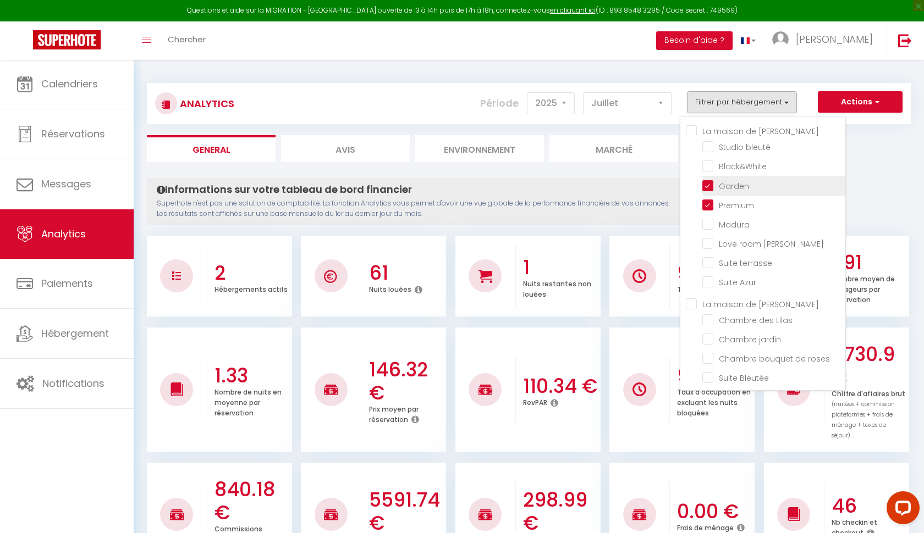
click at [709, 186] on input "checkbox" at bounding box center [773, 184] width 143 height 11
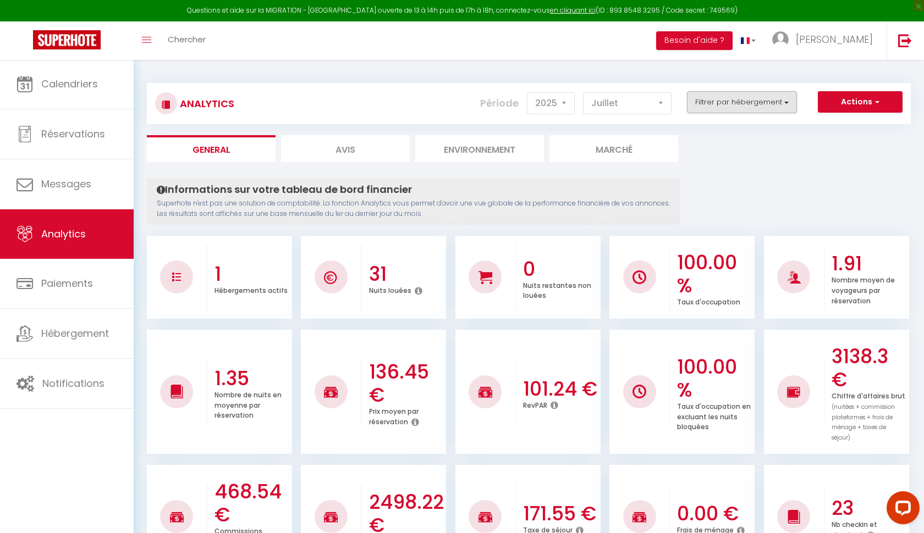
click at [771, 112] on button "Filtrer par hébergement" at bounding box center [742, 102] width 110 height 22
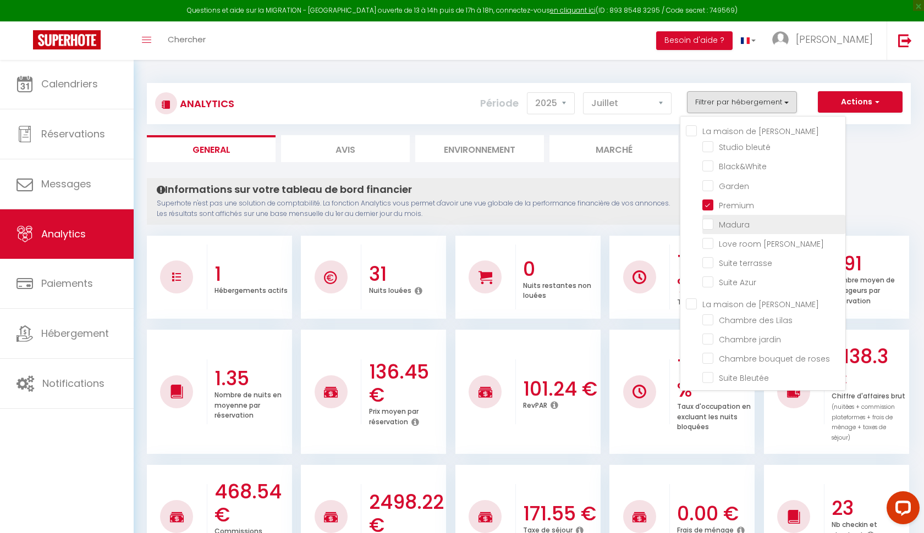
click at [711, 224] on input "checkbox" at bounding box center [773, 223] width 143 height 11
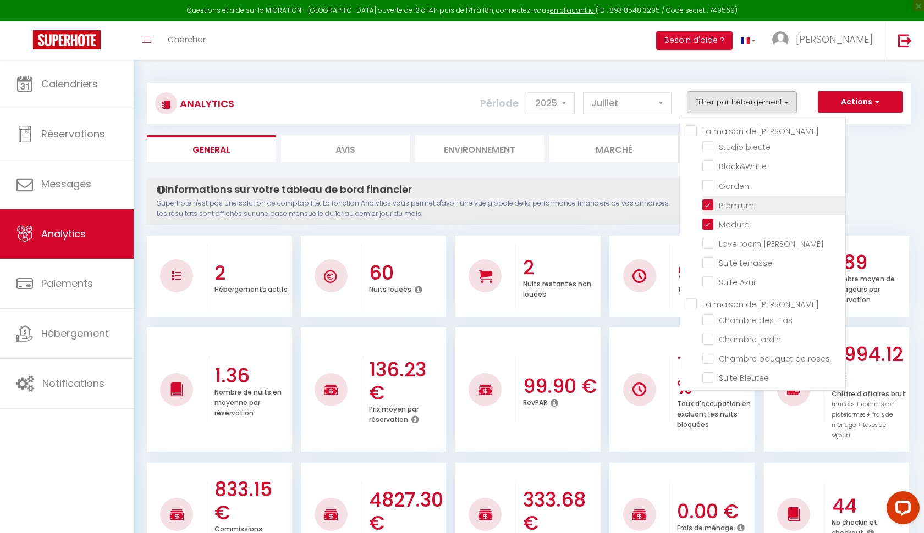
click at [709, 206] on input "checkbox" at bounding box center [773, 204] width 143 height 11
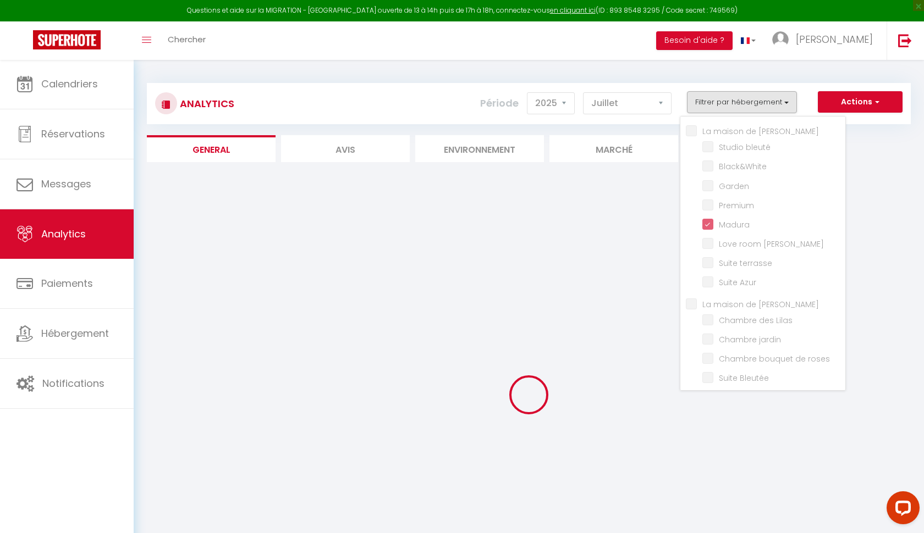
click at [856, 171] on div "Analytics Actions Génération SuperConciergerie Génération SuperAnalyzer Générat…" at bounding box center [529, 343] width 764 height 540
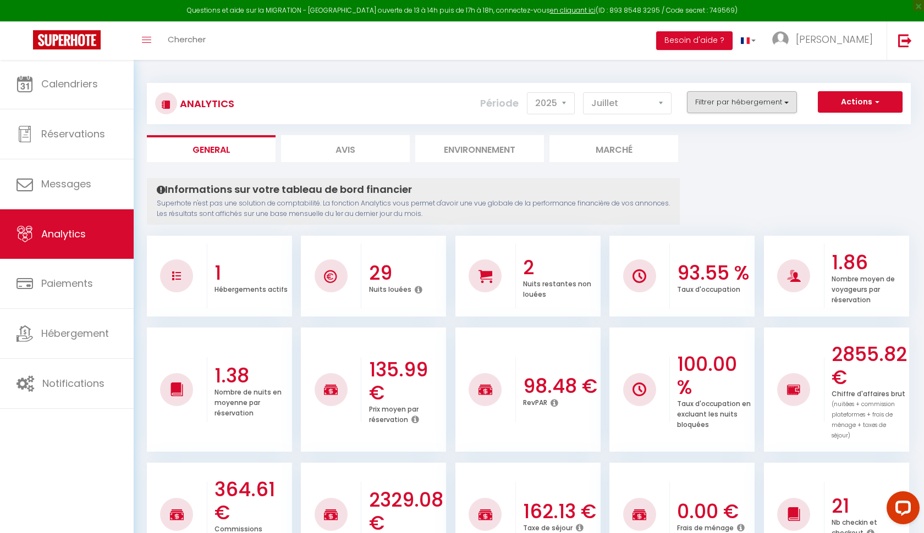
click at [763, 112] on button "Filtrer par hébergement" at bounding box center [742, 102] width 110 height 22
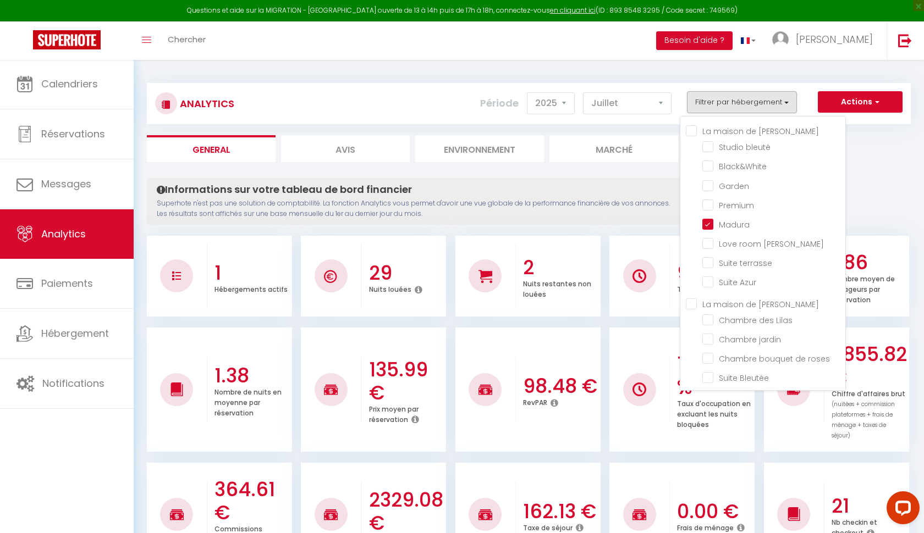
click at [755, 108] on button "Filtrer par hébergement" at bounding box center [742, 102] width 110 height 22
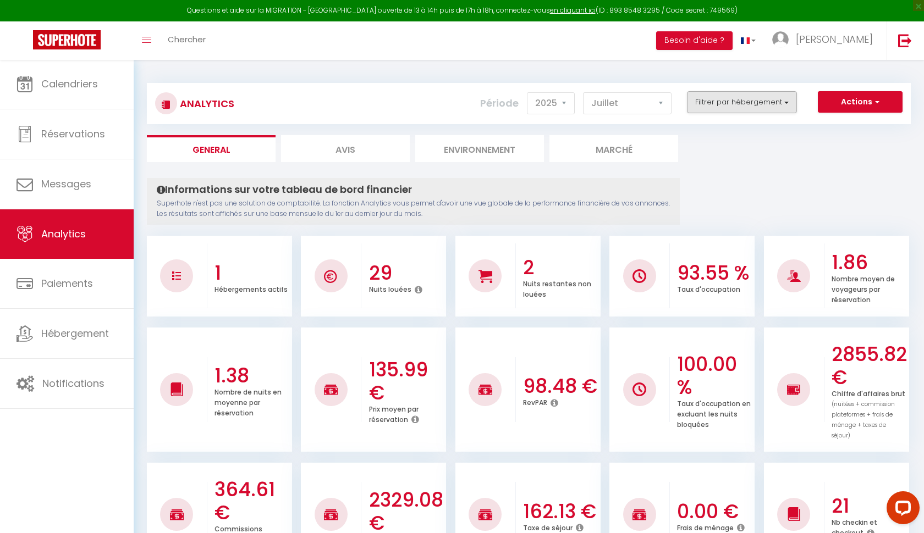
click at [755, 108] on button "Filtrer par hébergement" at bounding box center [742, 102] width 110 height 22
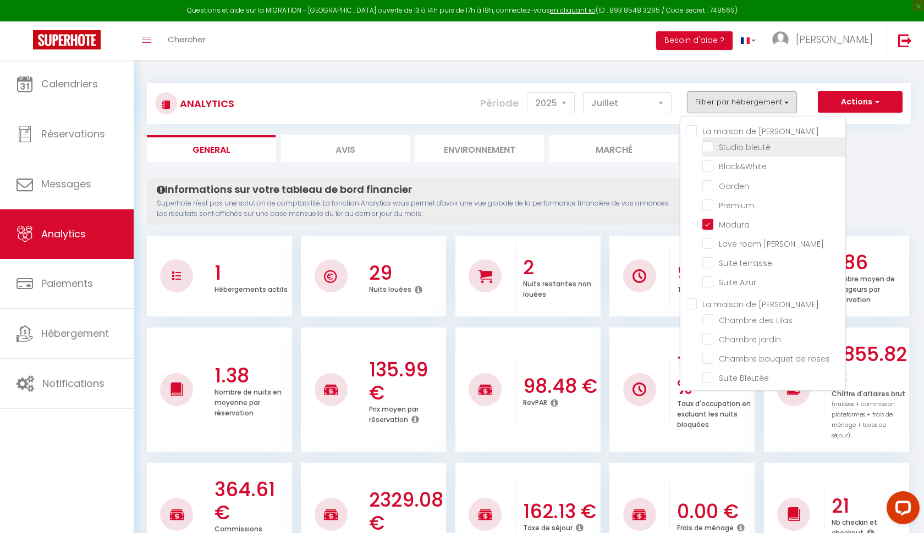
click at [713, 152] on label "Studio bleuté" at bounding box center [741, 147] width 57 height 12
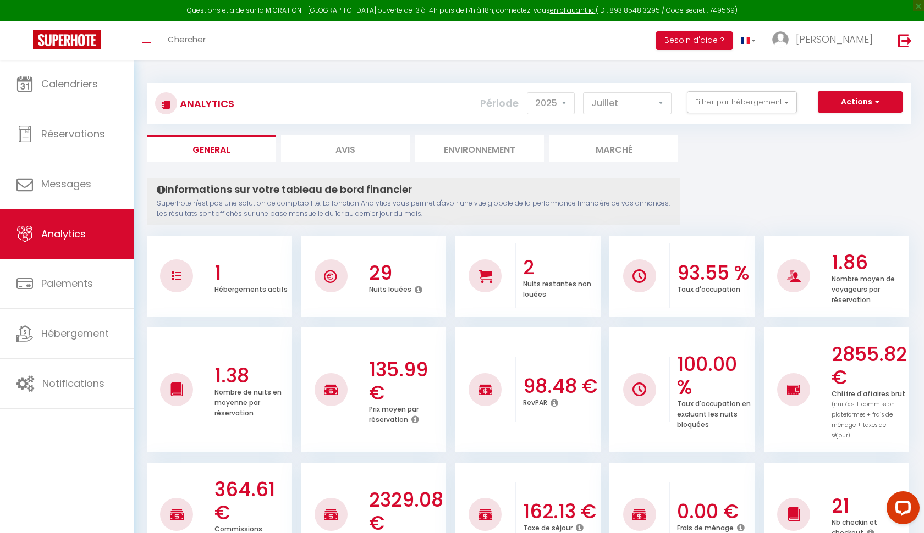
click at [725, 118] on div "Analytics Actions Génération SuperConciergerie Génération SuperAnalyzer Générat…" at bounding box center [529, 103] width 764 height 41
click at [724, 108] on button "Filtrer par hébergement" at bounding box center [742, 102] width 110 height 22
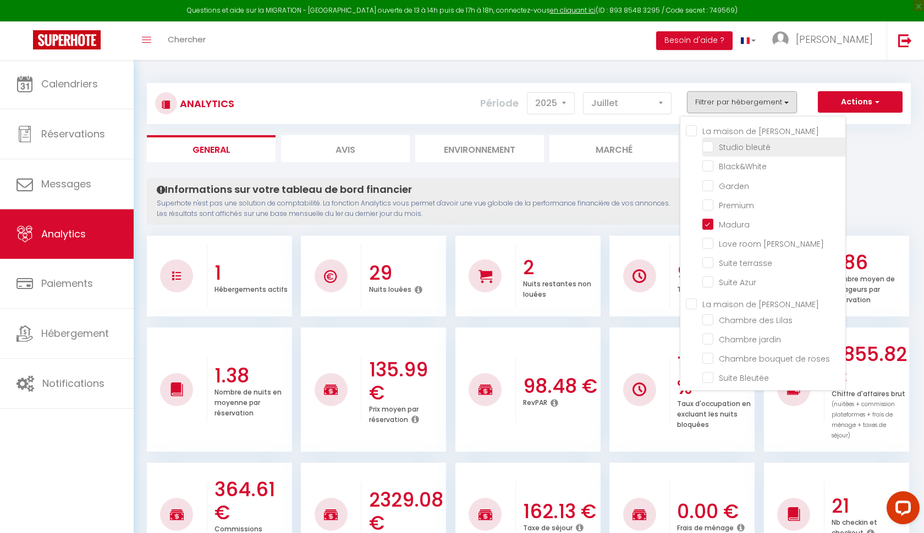
click at [710, 146] on bleuté "checkbox" at bounding box center [773, 146] width 143 height 11
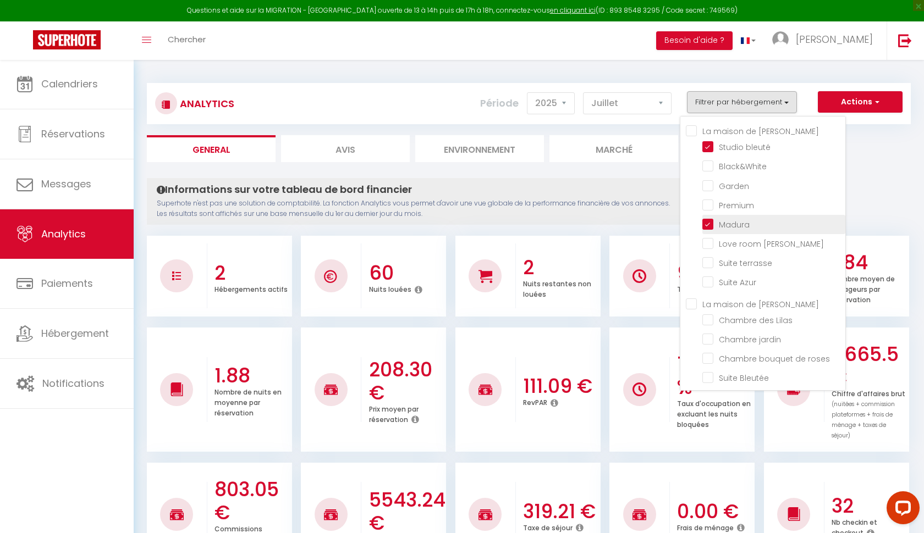
click at [705, 223] on input "checkbox" at bounding box center [773, 223] width 143 height 11
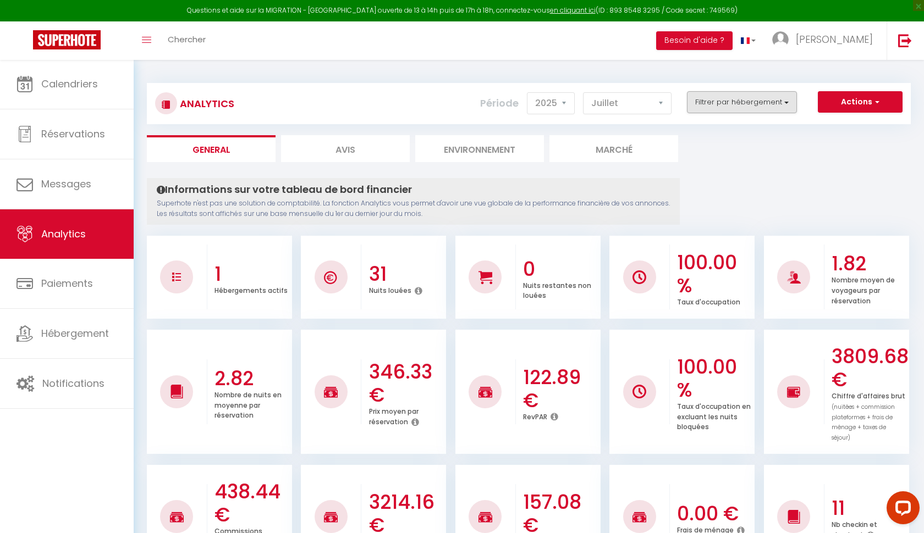
click at [749, 110] on button "Filtrer par hébergement" at bounding box center [742, 102] width 110 height 22
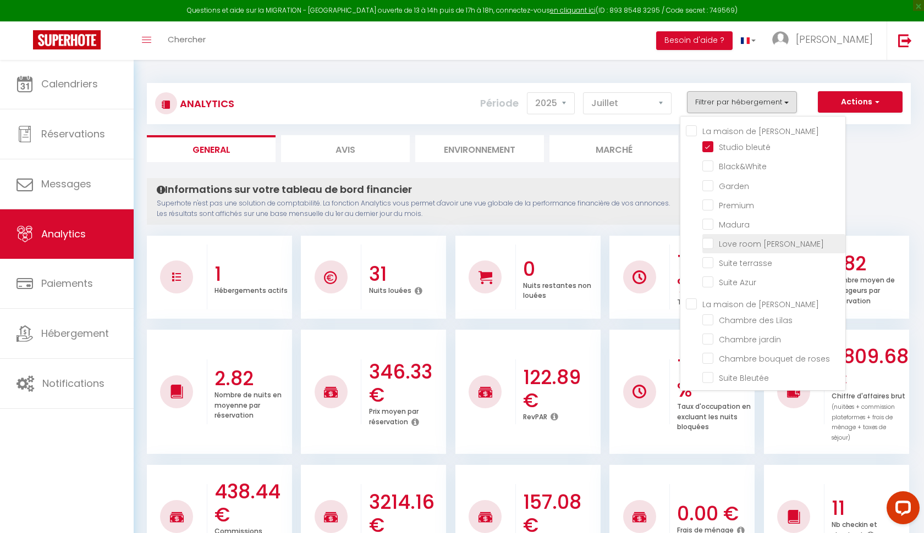
click at [712, 245] on Balneo "checkbox" at bounding box center [773, 243] width 143 height 11
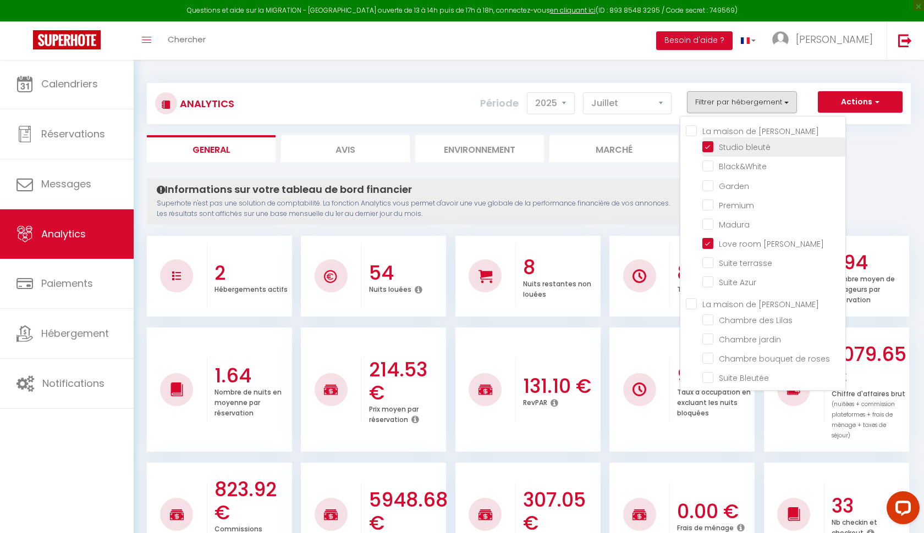
click at [708, 146] on bleuté "checkbox" at bounding box center [773, 146] width 143 height 11
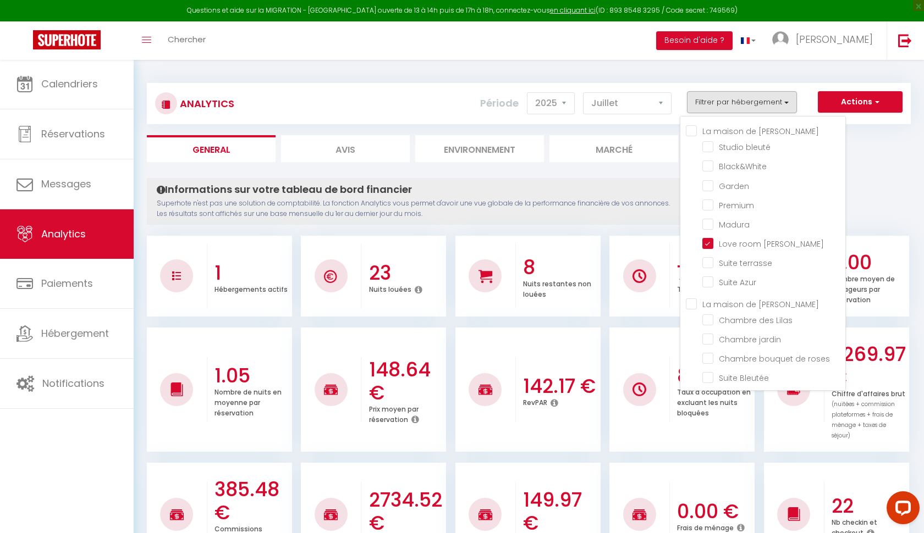
click at [864, 146] on ul "General Avis Environnement Marché" at bounding box center [529, 148] width 764 height 27
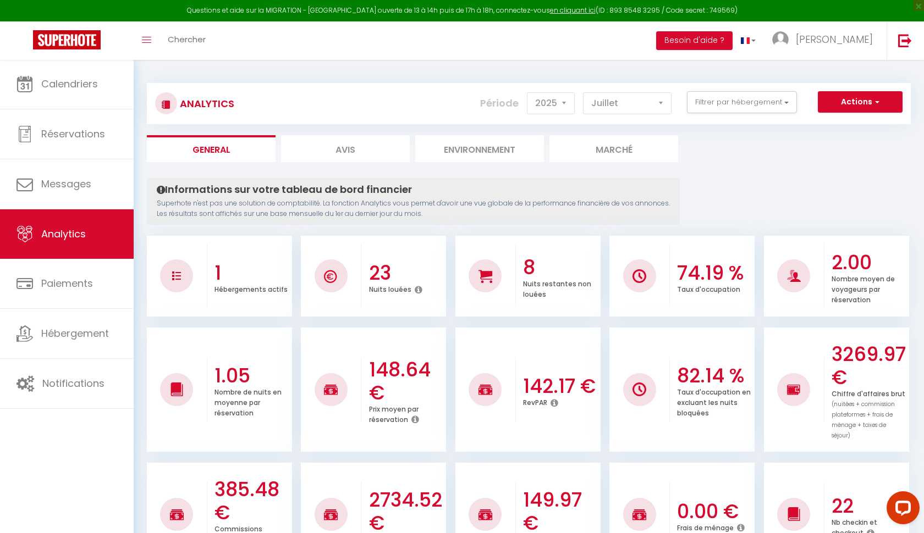
click at [864, 146] on ul "General Avis Environnement Marché" at bounding box center [529, 148] width 764 height 27
click at [746, 105] on button "Filtrer par hébergement" at bounding box center [742, 102] width 110 height 22
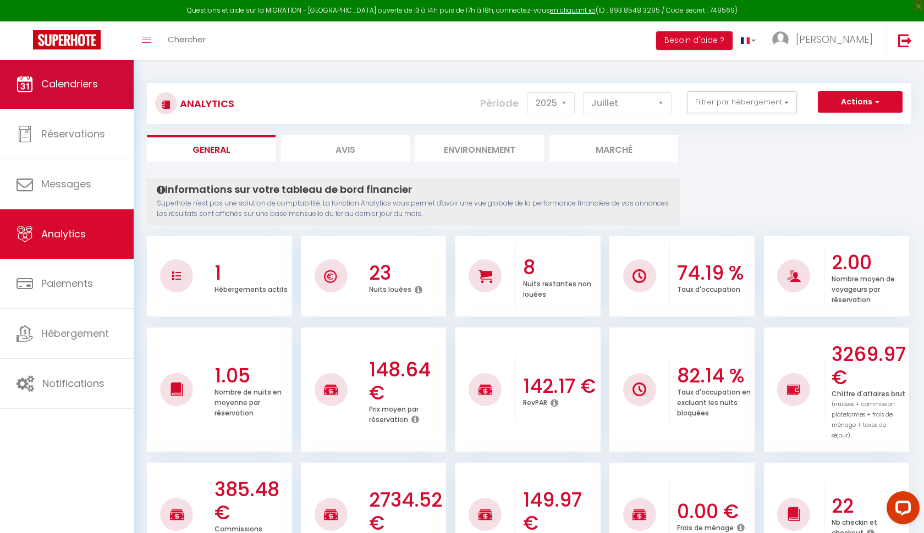
click at [72, 80] on span "Calendriers" at bounding box center [69, 84] width 57 height 14
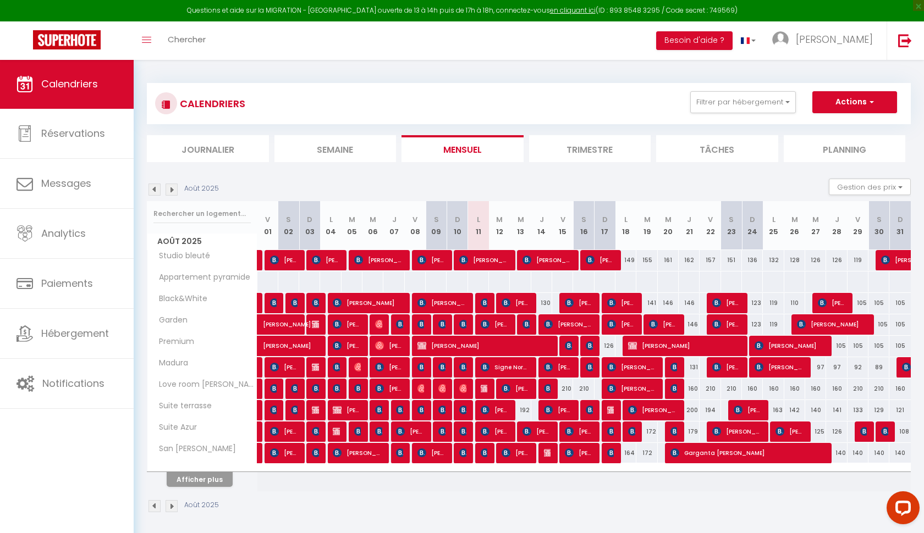
click at [157, 191] on img at bounding box center [154, 190] width 12 height 12
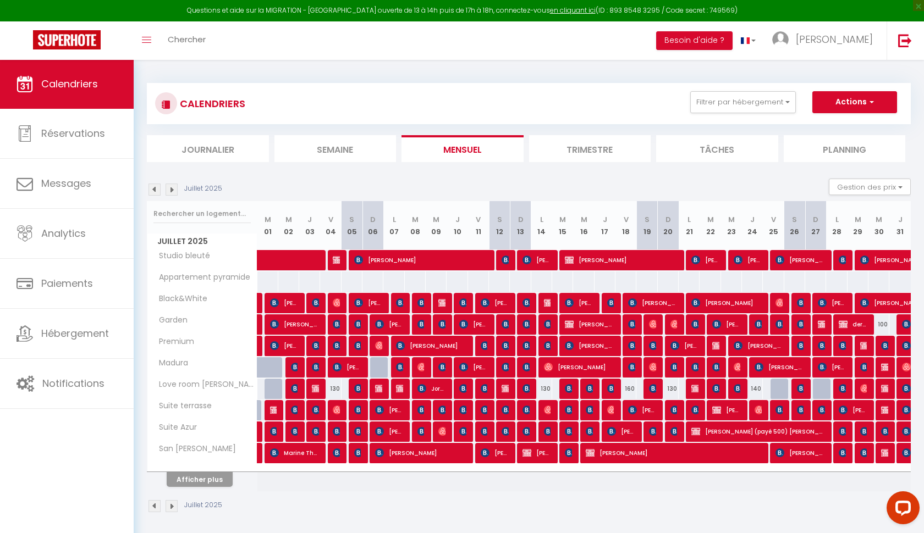
click at [171, 188] on img at bounding box center [171, 190] width 12 height 12
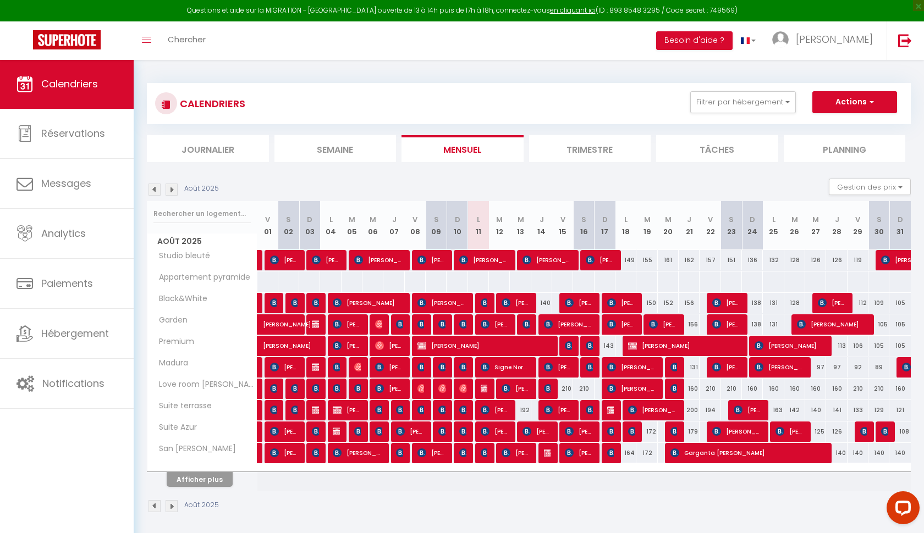
click at [595, 148] on li "Trimestre" at bounding box center [590, 148] width 122 height 27
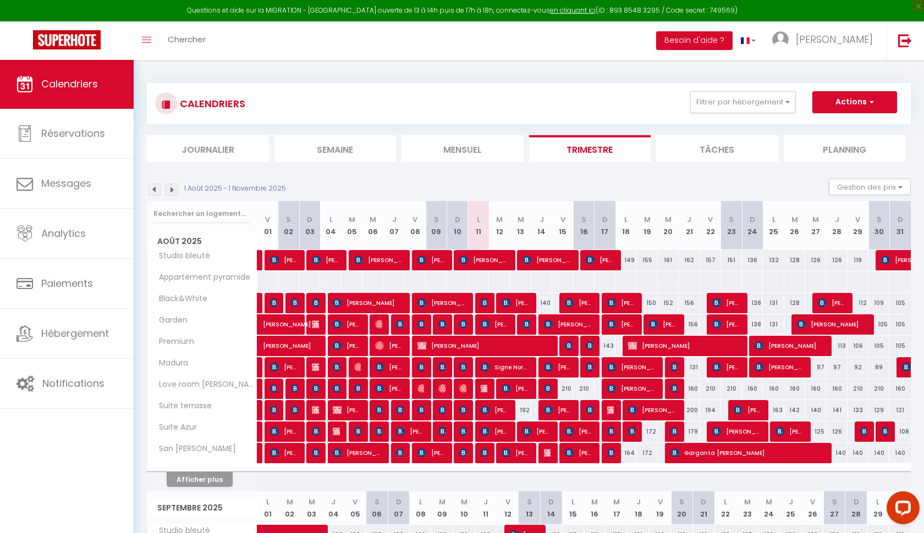
click at [503, 147] on li "Mensuel" at bounding box center [462, 148] width 122 height 27
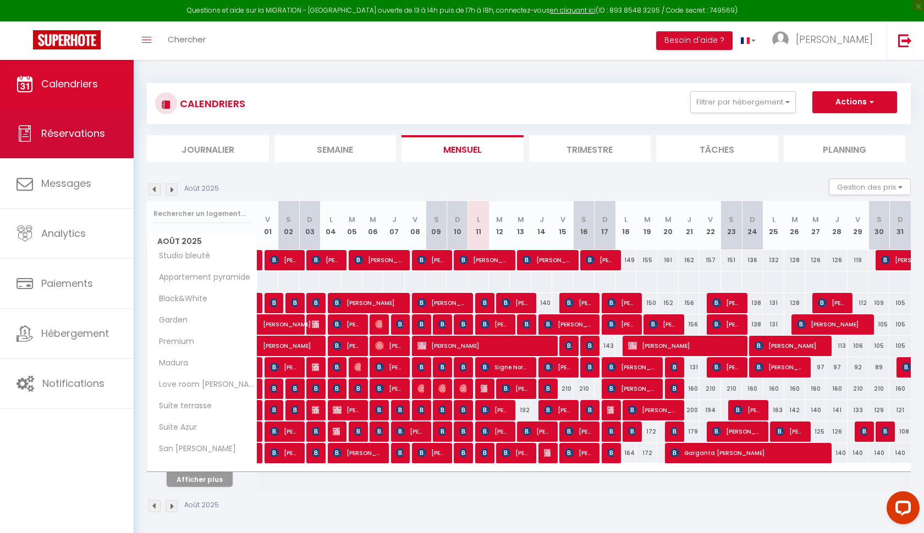
click at [116, 129] on link "Réservations" at bounding box center [67, 133] width 134 height 49
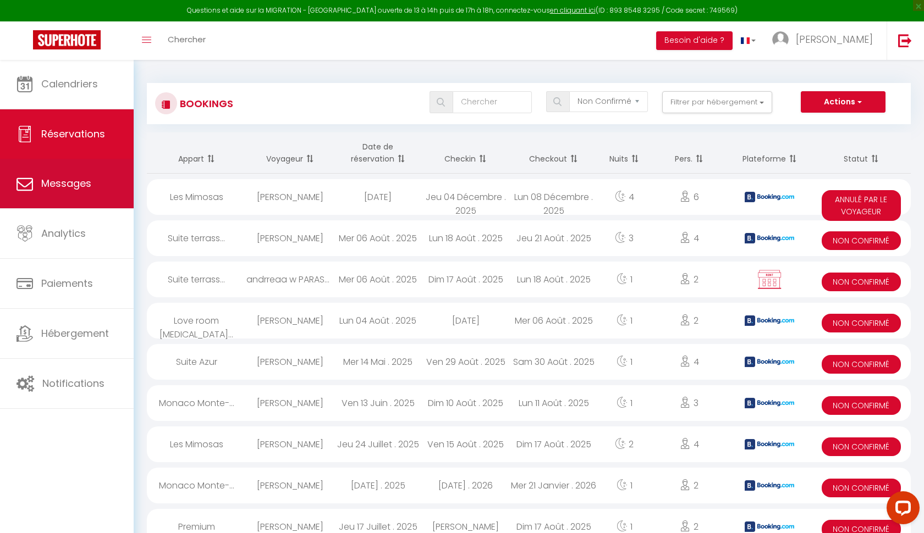
click at [85, 180] on span "Messages" at bounding box center [66, 183] width 50 height 14
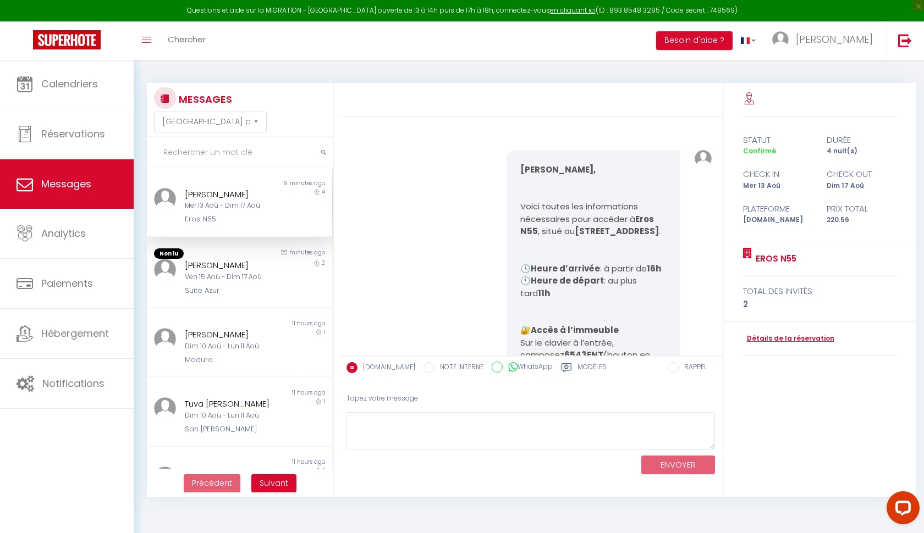
scroll to position [663, 0]
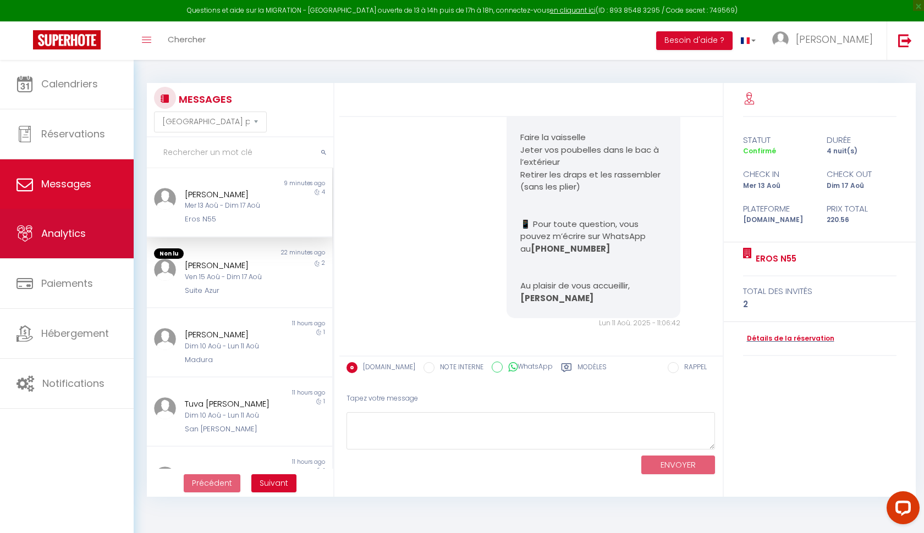
click at [85, 256] on link "Analytics" at bounding box center [67, 233] width 134 height 49
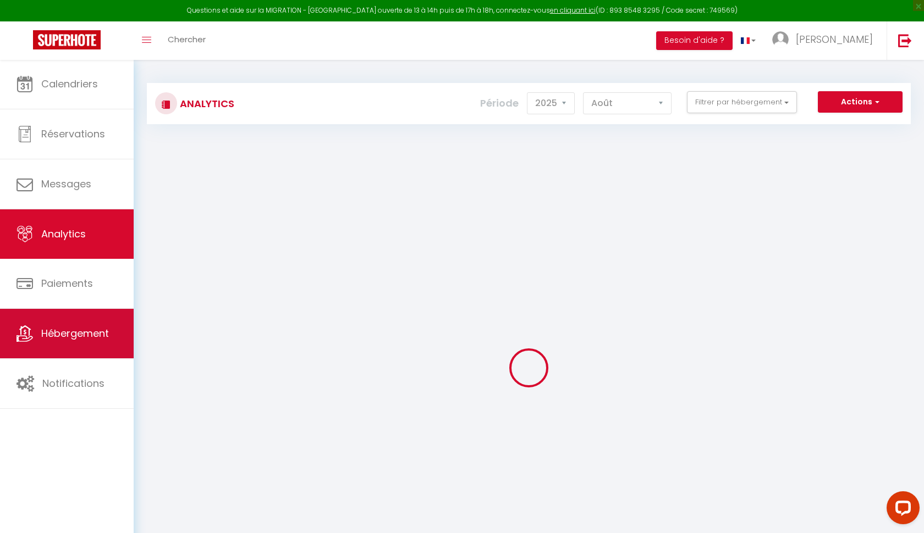
click at [86, 310] on link "Hébergement" at bounding box center [67, 333] width 134 height 49
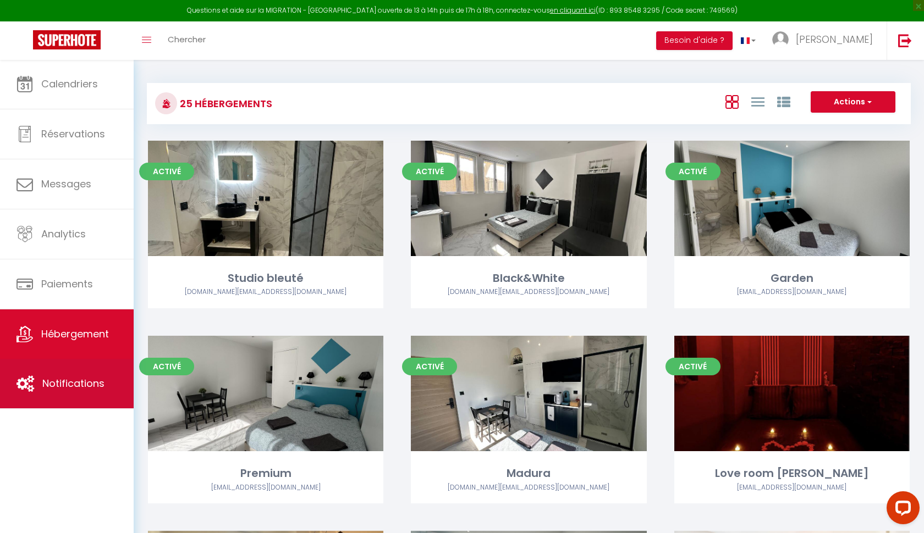
click at [83, 376] on link "Notifications" at bounding box center [67, 383] width 134 height 49
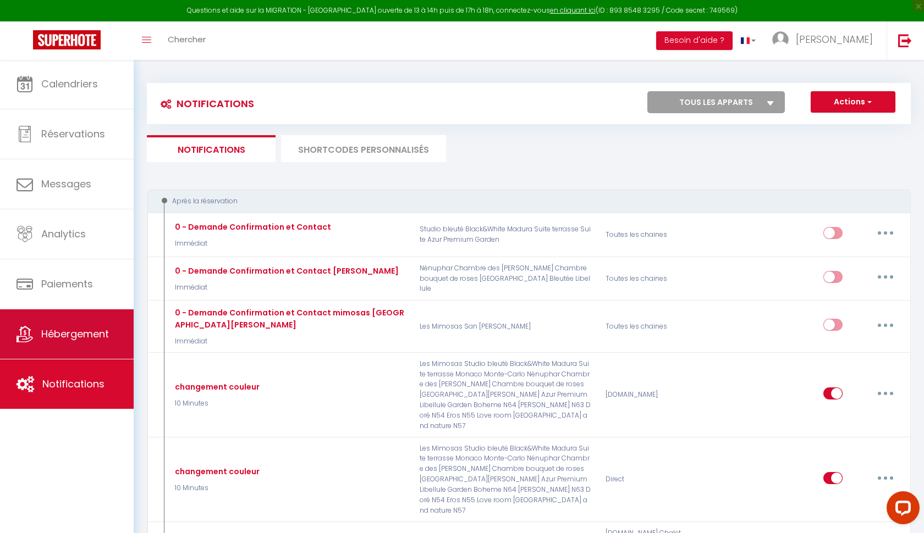
click at [79, 347] on link "Hébergement" at bounding box center [67, 334] width 134 height 49
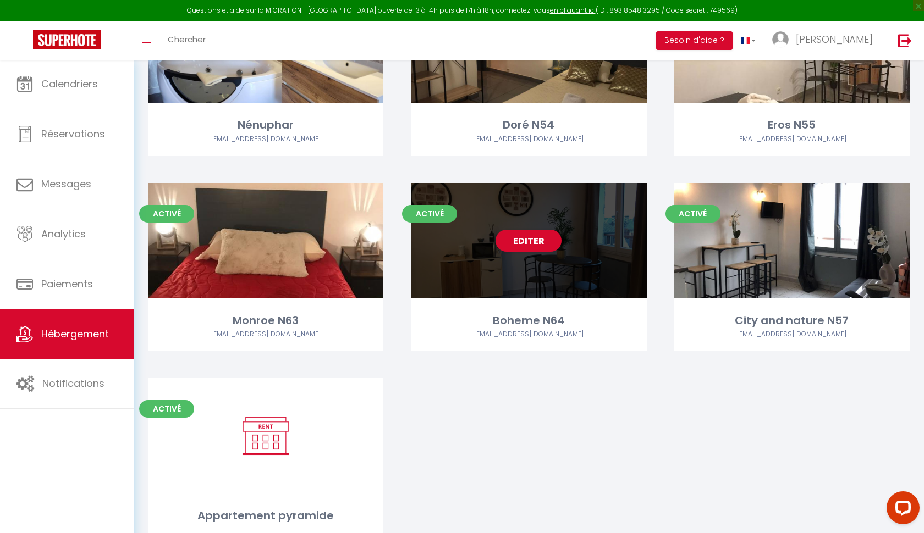
scroll to position [1320, 0]
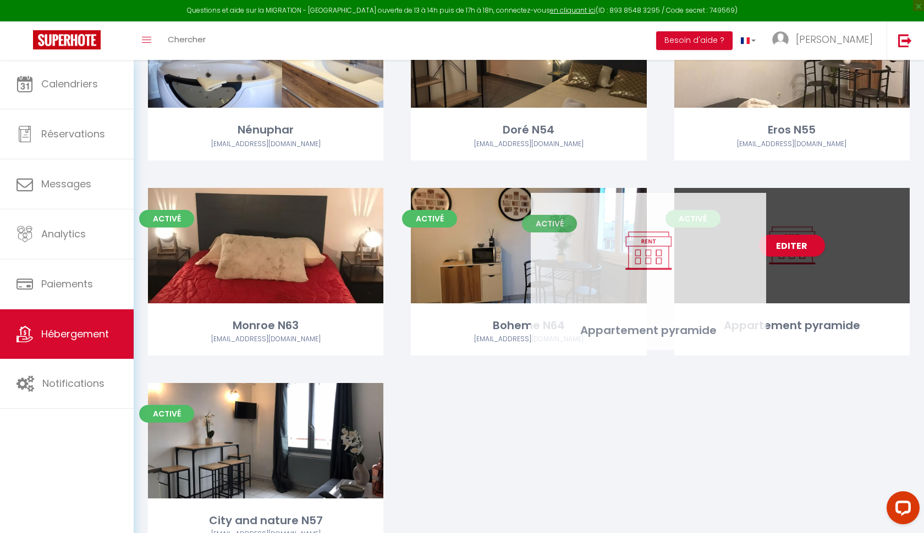
drag, startPoint x: 345, startPoint y: 436, endPoint x: 728, endPoint y: 252, distance: 424.7
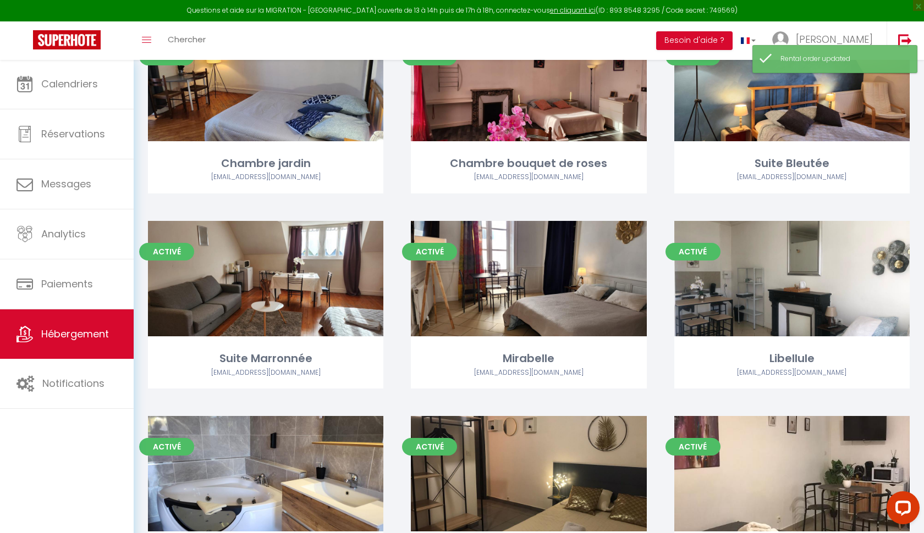
scroll to position [841, 0]
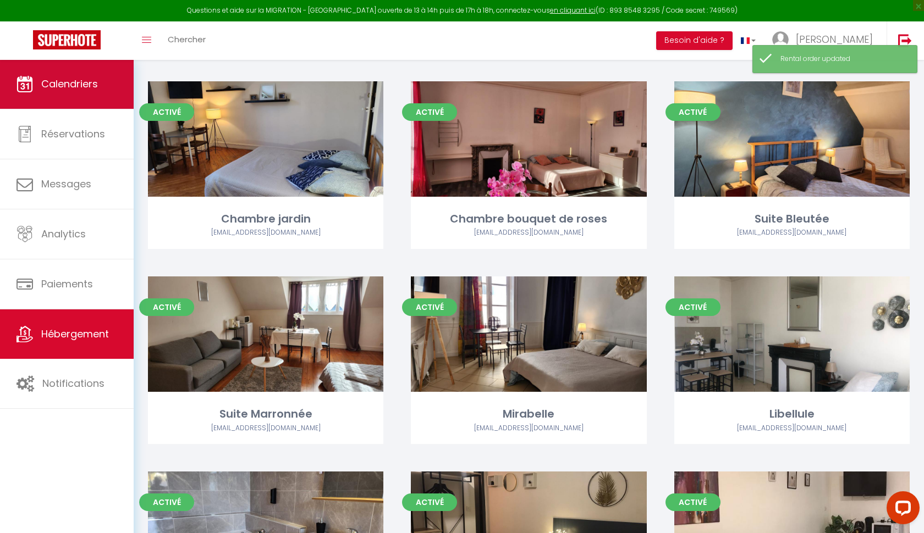
click at [82, 85] on span "Calendriers" at bounding box center [69, 84] width 57 height 14
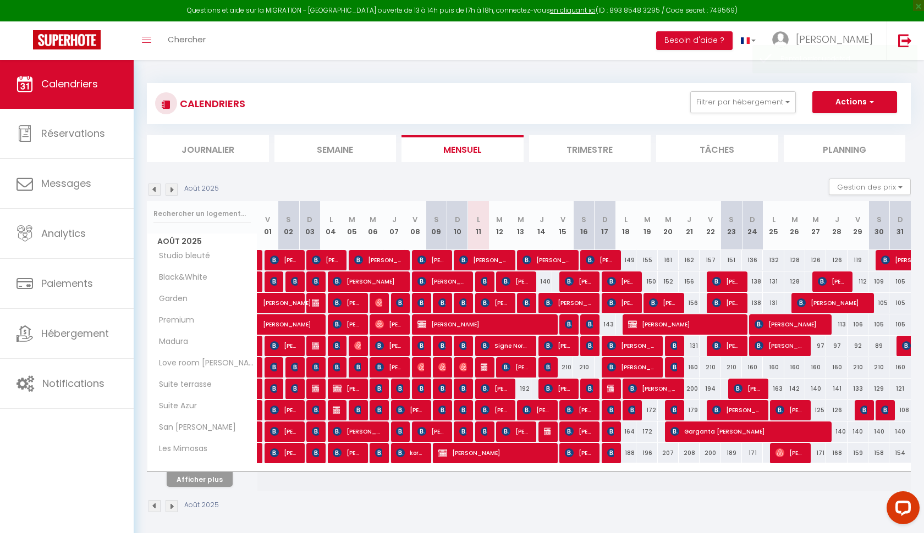
click at [202, 481] on button "Afficher plus" at bounding box center [200, 479] width 66 height 15
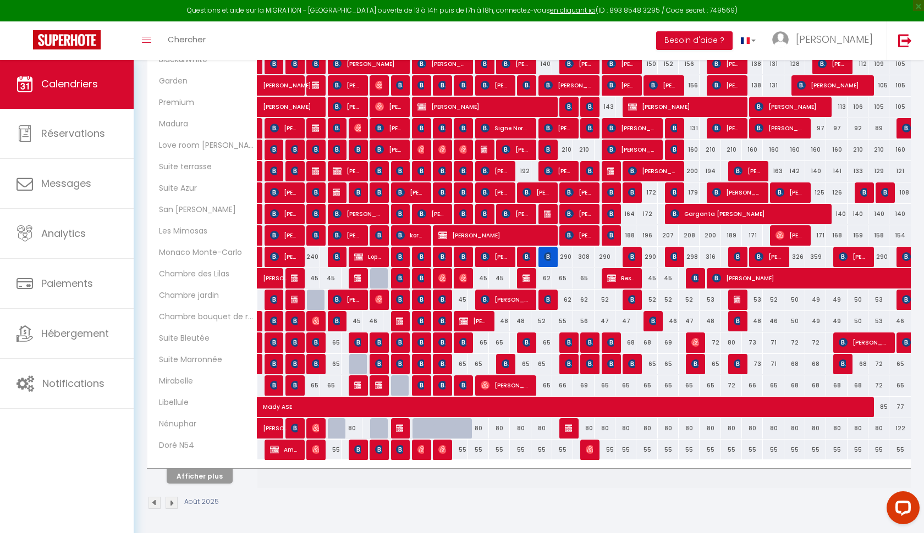
scroll to position [217, 0]
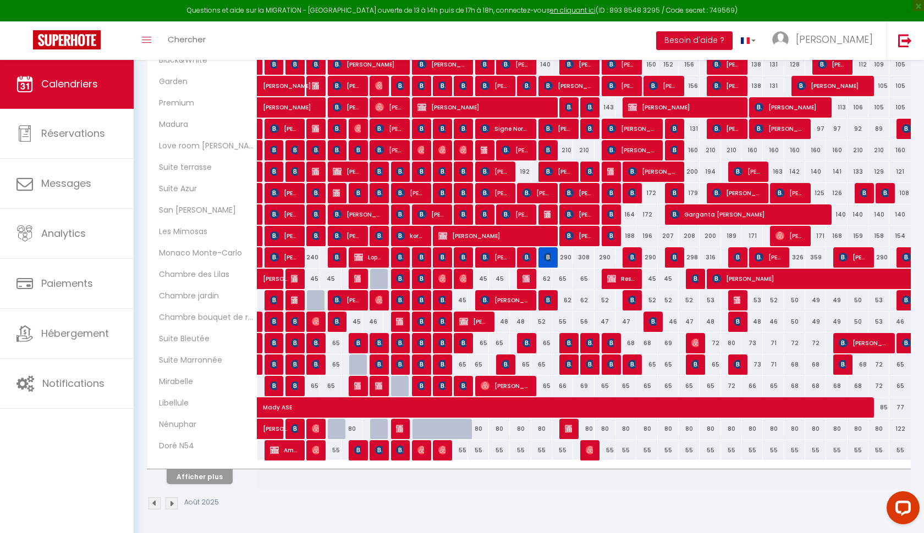
click at [211, 478] on button "Afficher plus" at bounding box center [200, 477] width 66 height 15
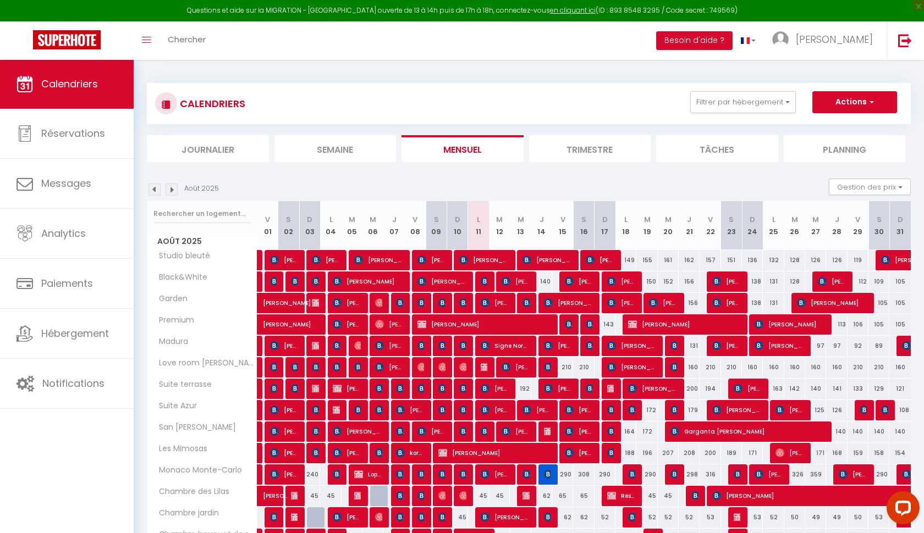
scroll to position [0, 0]
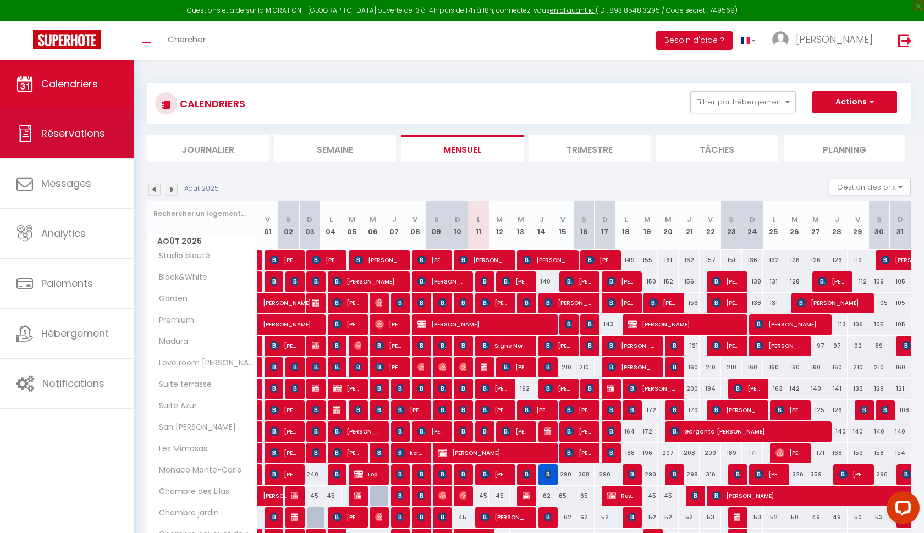
click at [87, 123] on link "Réservations" at bounding box center [67, 133] width 134 height 49
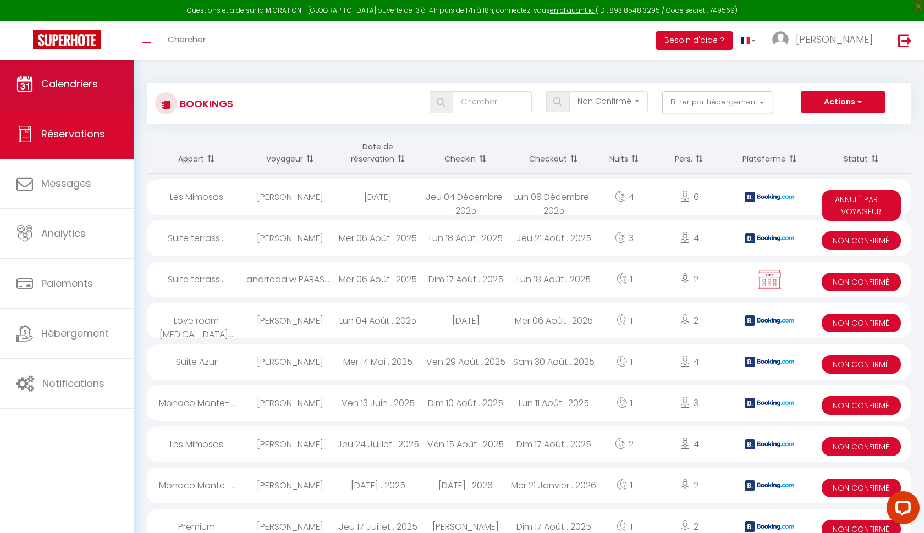
click at [74, 82] on span "Calendriers" at bounding box center [69, 84] width 57 height 14
